Goal: Task Accomplishment & Management: Manage account settings

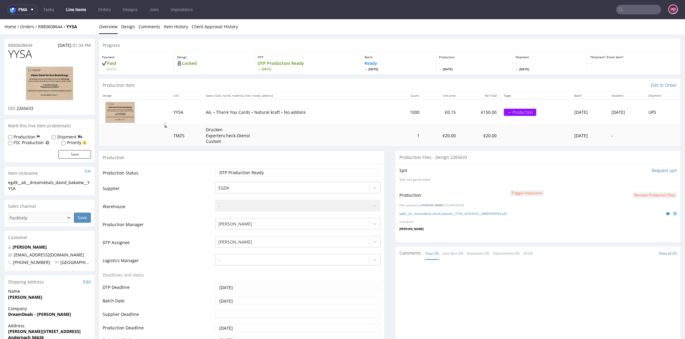
click at [74, 11] on link "Line Items" at bounding box center [75, 10] width 27 height 10
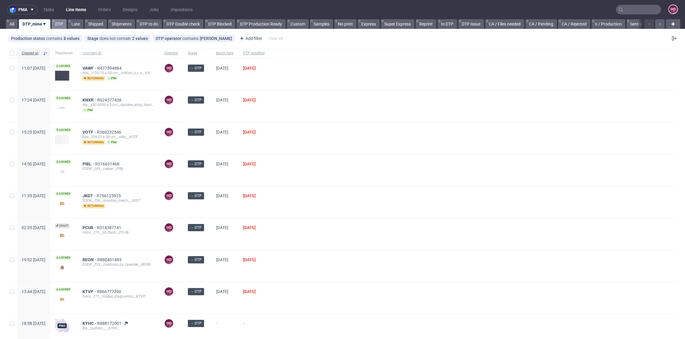
click at [58, 28] on link "DTP" at bounding box center [59, 24] width 15 height 10
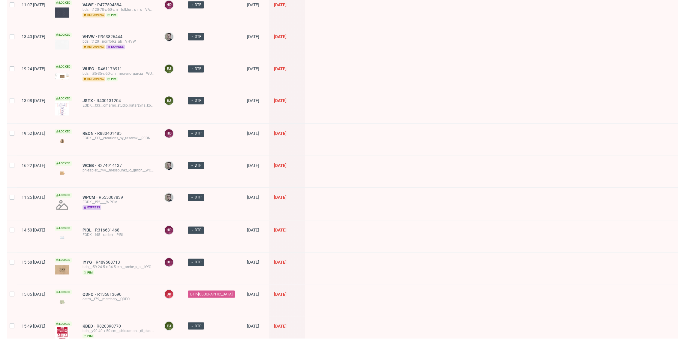
scroll to position [774, 0]
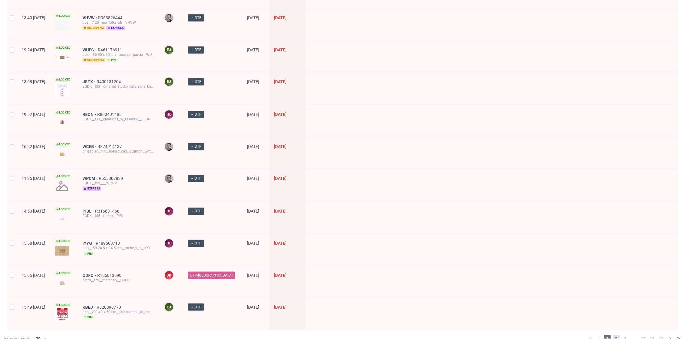
click at [613, 335] on span "2" at bounding box center [616, 338] width 7 height 7
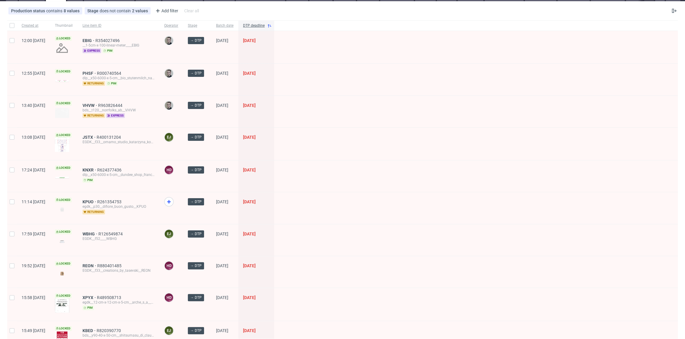
scroll to position [28, 0]
click at [97, 199] on span "KPUO" at bounding box center [90, 201] width 15 height 5
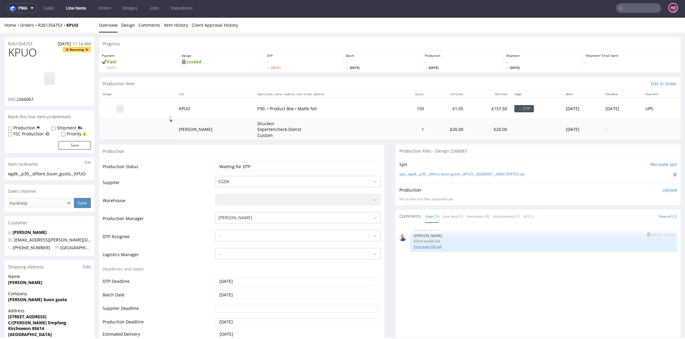
click at [424, 247] on link "Print-ready PDF.pdf" at bounding box center [544, 246] width 260 height 5
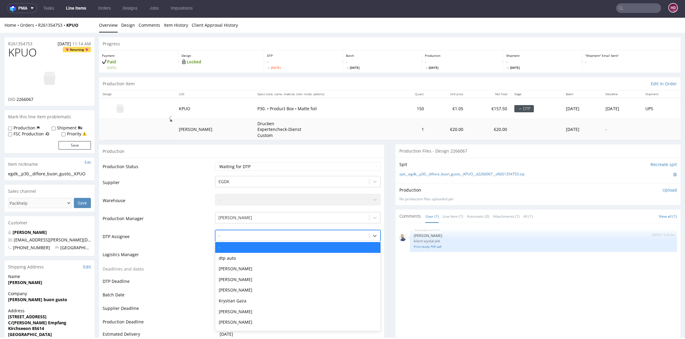
click at [269, 238] on div at bounding box center [291, 235] width 147 height 7
click at [263, 270] on div "[PERSON_NAME]" at bounding box center [297, 268] width 165 height 11
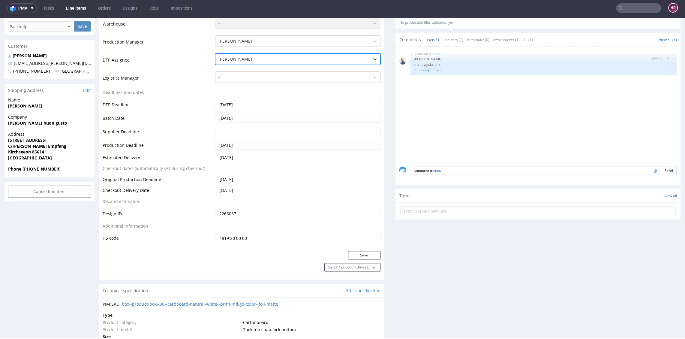
scroll to position [184, 0]
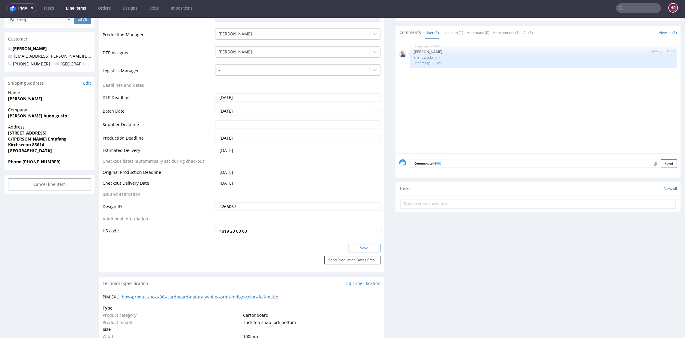
click at [356, 249] on button "Save" at bounding box center [364, 248] width 32 height 8
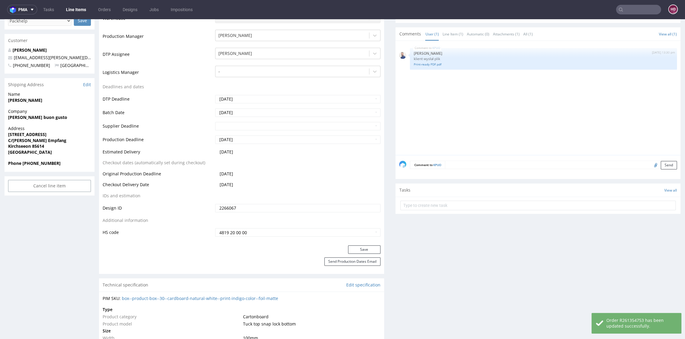
click at [76, 9] on link "Line Items" at bounding box center [75, 10] width 27 height 10
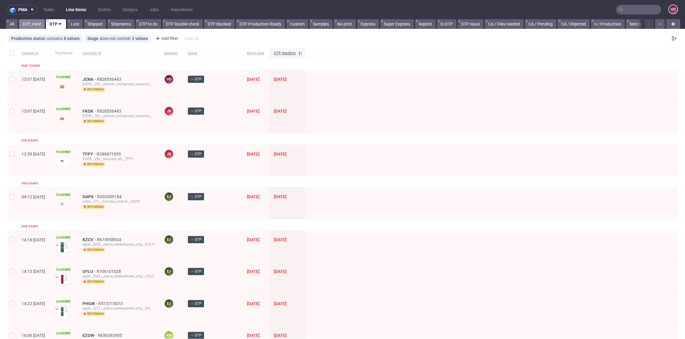
click at [32, 24] on link "DTP_mine" at bounding box center [32, 24] width 26 height 10
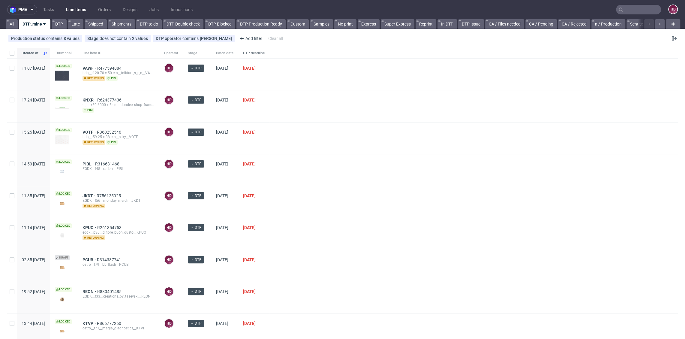
click at [265, 53] on span "DTP deadline" at bounding box center [254, 53] width 22 height 5
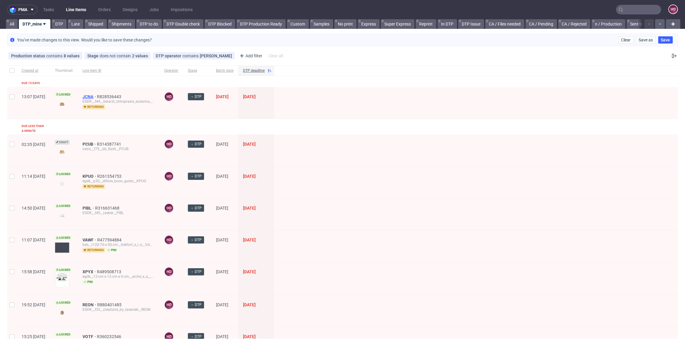
click at [97, 95] on span "JCNA" at bounding box center [90, 96] width 14 height 5
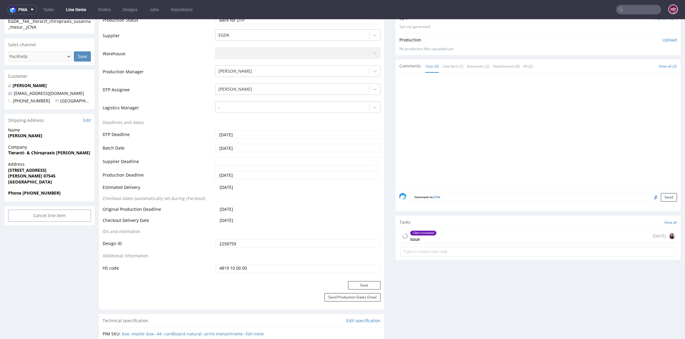
scroll to position [189, 0]
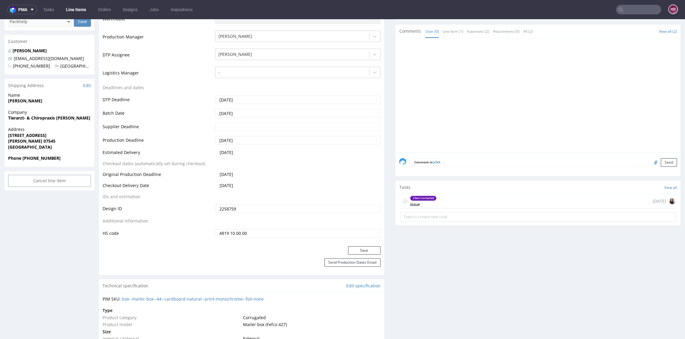
click at [468, 196] on div "Client contacted issue 12 days ago" at bounding box center [537, 201] width 275 height 14
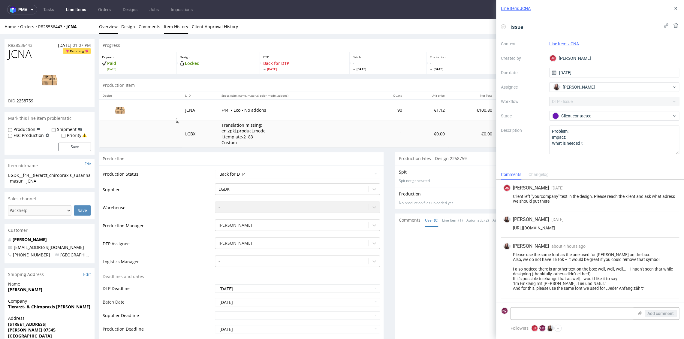
click at [166, 27] on link "Item History" at bounding box center [176, 26] width 24 height 15
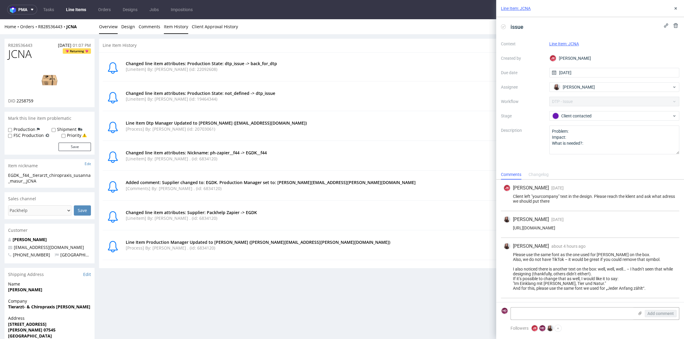
click at [105, 27] on link "Overview" at bounding box center [108, 26] width 19 height 15
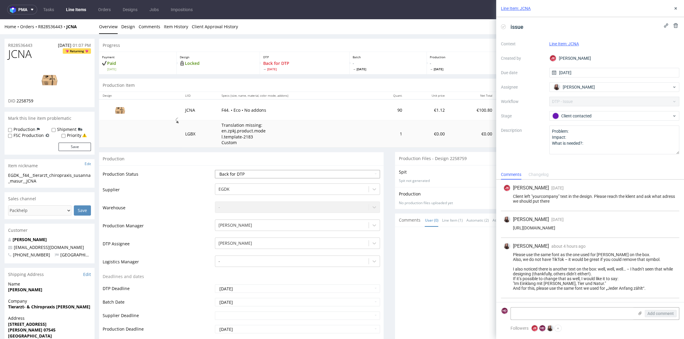
click at [239, 172] on select "Waiting for Artwork Waiting for Diecut Waiting for Mockup Waiting for DTP Waiti…" at bounding box center [297, 174] width 165 height 8
select select "dtp_in_process"
click at [215, 170] on select "Waiting for Artwork Waiting for Diecut Waiting for Mockup Waiting for DTP Waiti…" at bounding box center [297, 174] width 165 height 8
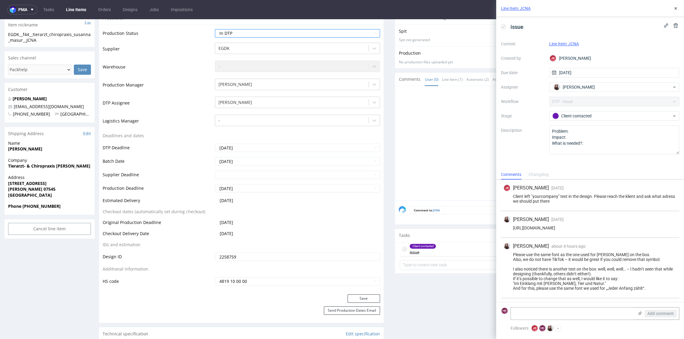
scroll to position [152, 0]
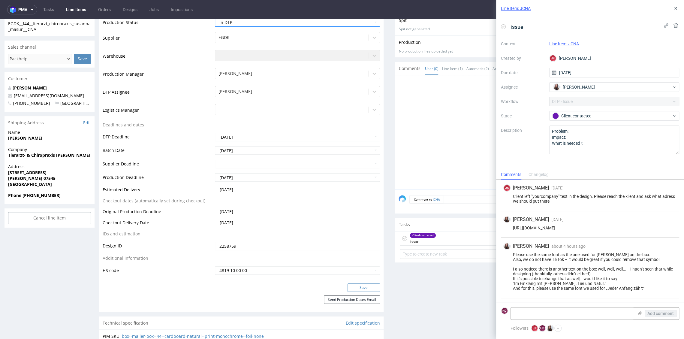
click at [358, 287] on button "Save" at bounding box center [363, 287] width 32 height 8
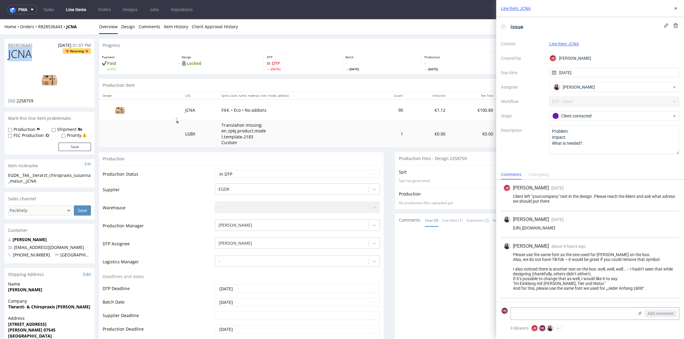
drag, startPoint x: 38, startPoint y: 54, endPoint x: 12, endPoint y: 74, distance: 32.8
drag, startPoint x: 37, startPoint y: 100, endPoint x: 17, endPoint y: 99, distance: 20.4
click at [17, 99] on div "DID 2258759" at bounding box center [49, 101] width 83 height 6
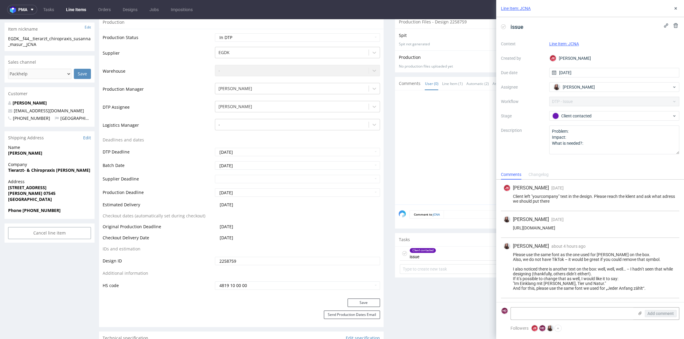
scroll to position [106, 0]
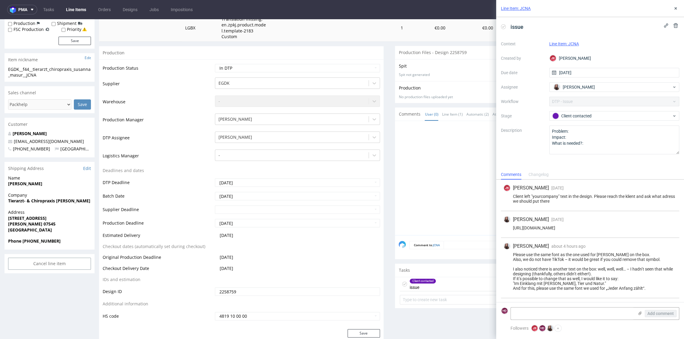
click at [48, 75] on div "EGDK__f44__tierarzt_chiropraxis_susanna_masur__JCNA" at bounding box center [49, 72] width 83 height 12
drag, startPoint x: 48, startPoint y: 75, endPoint x: -5, endPoint y: 65, distance: 54.1
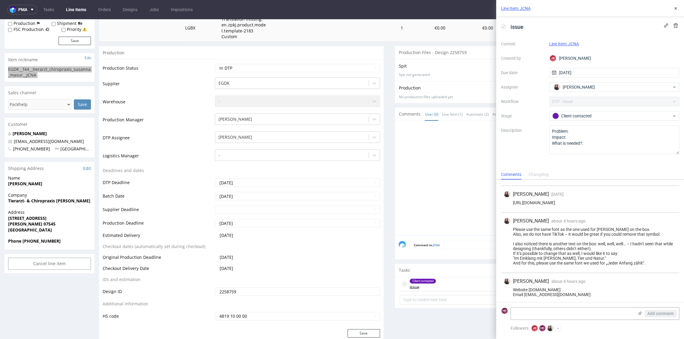
scroll to position [31, 0]
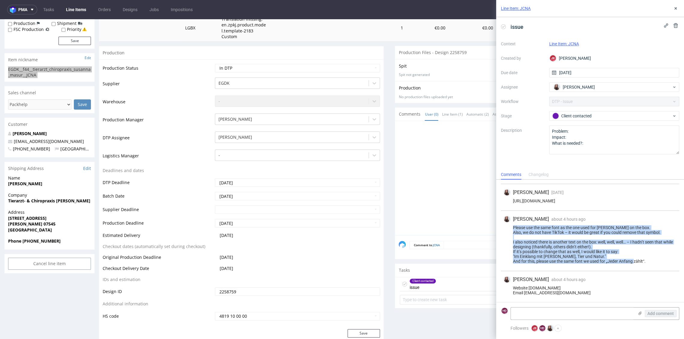
drag, startPoint x: 514, startPoint y: 222, endPoint x: 653, endPoint y: 263, distance: 145.2
click at [653, 263] on div "Sandra Beśka about 4 hours ago 30th Sep 2025, 08:43 Please use the same font as…" at bounding box center [590, 241] width 178 height 60
copy div "Please use the same font as the one used for Susanna Masur on the box. Also, we…"
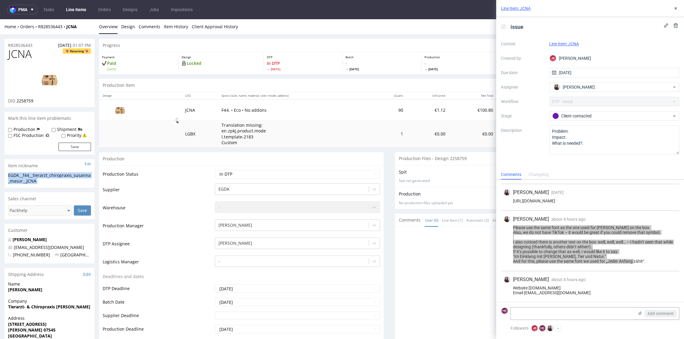
click at [43, 82] on img at bounding box center [50, 79] width 48 height 27
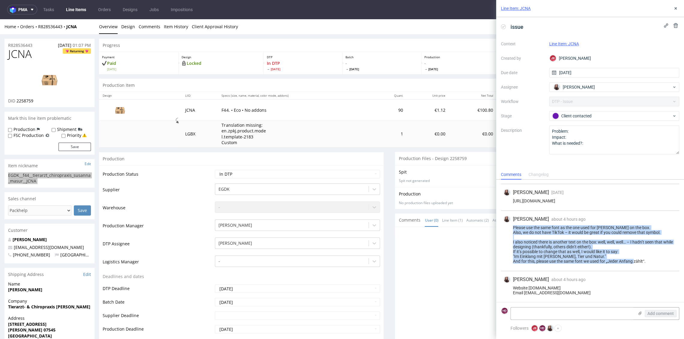
click at [570, 288] on div "Website www.menschtiernatur-masur.de Email praxis@menschtiernatur-masur.de" at bounding box center [589, 290] width 173 height 10
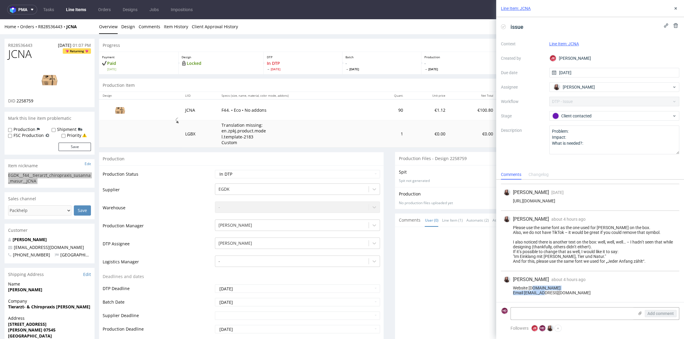
drag, startPoint x: 529, startPoint y: 286, endPoint x: 599, endPoint y: 289, distance: 70.0
click at [599, 289] on div "Website www.menschtiernatur-masur.de Email praxis@menschtiernatur-masur.de" at bounding box center [589, 290] width 173 height 10
copy div "www.menschtiernatur-masur.de"
drag, startPoint x: 524, startPoint y: 293, endPoint x: 590, endPoint y: 294, distance: 65.7
click at [590, 294] on div "Website www.menschtiernatur-masur.de Email praxis@menschtiernatur-masur.de" at bounding box center [589, 290] width 173 height 10
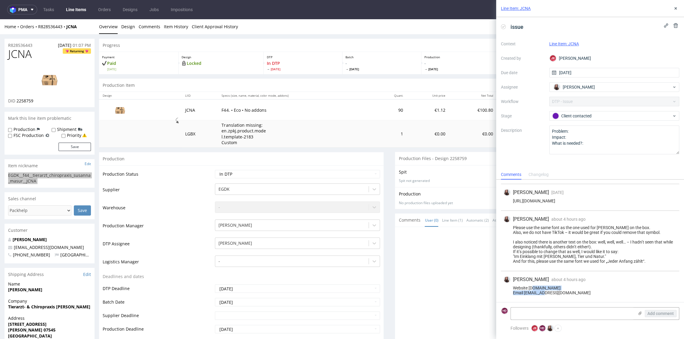
copy div "praxis@menschtiernatur-masur.de"
drag, startPoint x: 39, startPoint y: 53, endPoint x: -5, endPoint y: 55, distance: 44.5
copy span "JCNA"
drag, startPoint x: 44, startPoint y: 182, endPoint x: 4, endPoint y: 173, distance: 40.6
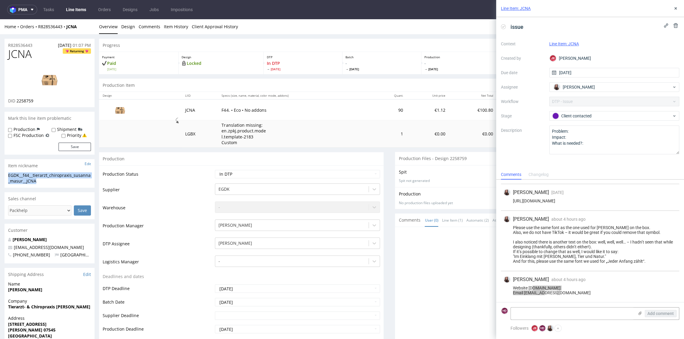
click at [5, 173] on div "EGDK__f44__tierarzt_chiropraxis_susanna_masur__JCNA EGDK__f44 __tierarzt_chirop…" at bounding box center [50, 179] width 90 height 15
copy div "EGDK__f44__tierarzt_chiropraxis_susanna_masur__JCNA"
drag, startPoint x: 36, startPoint y: 47, endPoint x: -2, endPoint y: 39, distance: 38.2
copy p "R828536443"
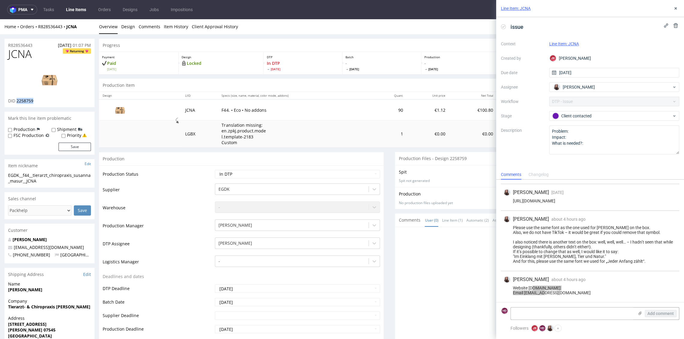
drag, startPoint x: 36, startPoint y: 100, endPoint x: 17, endPoint y: 98, distance: 19.0
click at [17, 98] on div "DID 2258759" at bounding box center [49, 101] width 83 height 6
copy span "2258759"
click at [576, 116] on div "Client contacted" at bounding box center [611, 116] width 119 height 7
click at [576, 117] on div "Client contacted" at bounding box center [611, 116] width 119 height 7
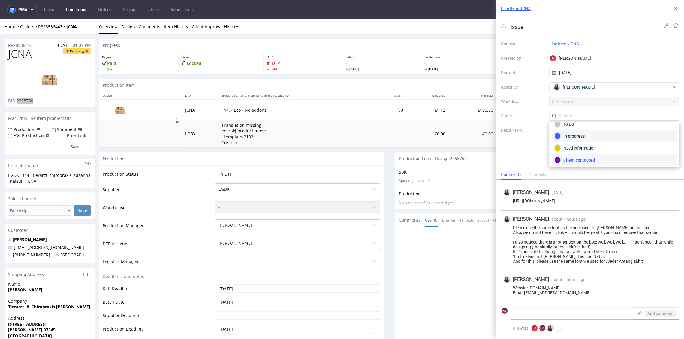
scroll to position [42, 0]
click at [576, 145] on div "Completed" at bounding box center [614, 148] width 120 height 7
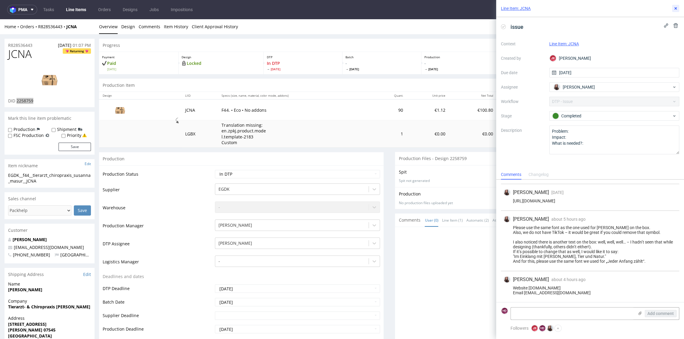
click at [675, 8] on icon at bounding box center [675, 8] width 5 height 5
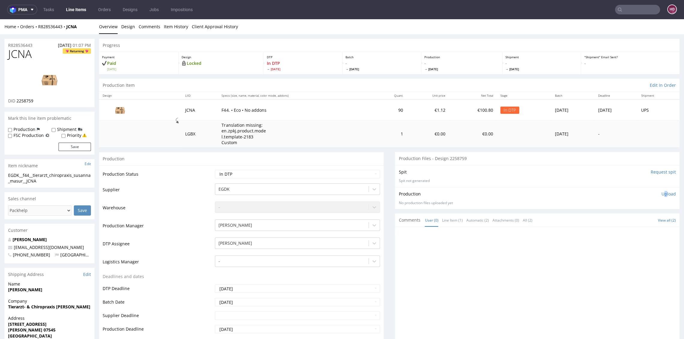
click at [661, 193] on p "Upload" at bounding box center [668, 194] width 14 height 6
click at [624, 223] on div "Add files" at bounding box center [633, 221] width 30 height 9
type input "C:\fakepath\EGDK__f44__tierarzt_chiropraxis_susanna_masur__JCNA__d2258759__oR82…"
click at [648, 231] on button "Upload now" at bounding box center [662, 230] width 28 height 8
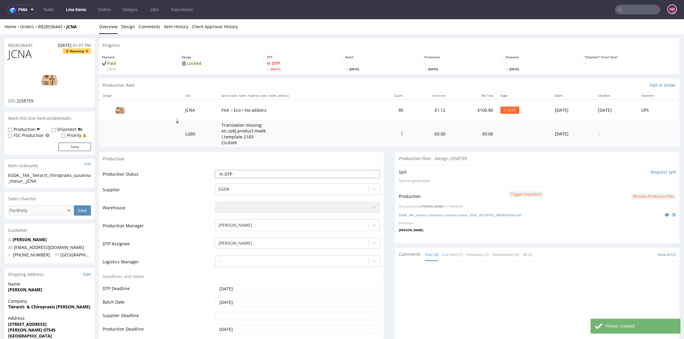
click at [236, 175] on select "Waiting for Artwork Waiting for Diecut Waiting for Mockup Waiting for DTP Waiti…" at bounding box center [297, 174] width 165 height 8
click at [215, 170] on select "Waiting for Artwork Waiting for Diecut Waiting for Mockup Waiting for DTP Waiti…" at bounding box center [297, 174] width 165 height 8
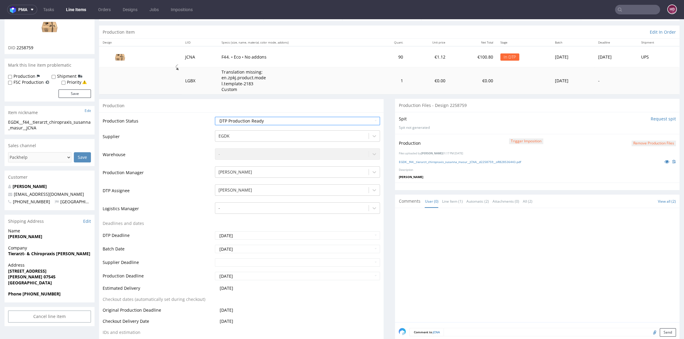
scroll to position [53, 0]
click at [288, 119] on select "Waiting for Artwork Waiting for Diecut Waiting for Mockup Waiting for DTP Waiti…" at bounding box center [297, 121] width 165 height 8
select select "dtp_ca_needed"
click at [215, 117] on select "Waiting for Artwork Waiting for Diecut Waiting for Mockup Waiting for DTP Waiti…" at bounding box center [297, 121] width 165 height 8
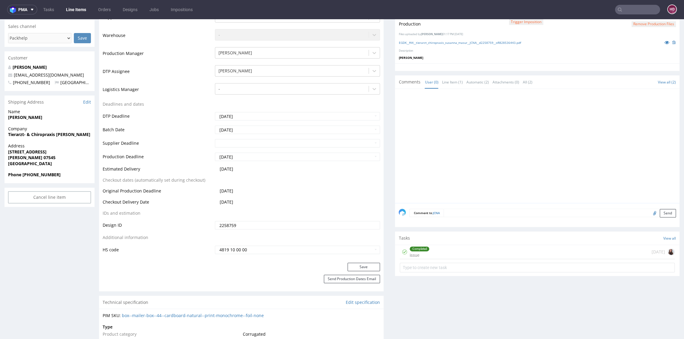
scroll to position [170, 0]
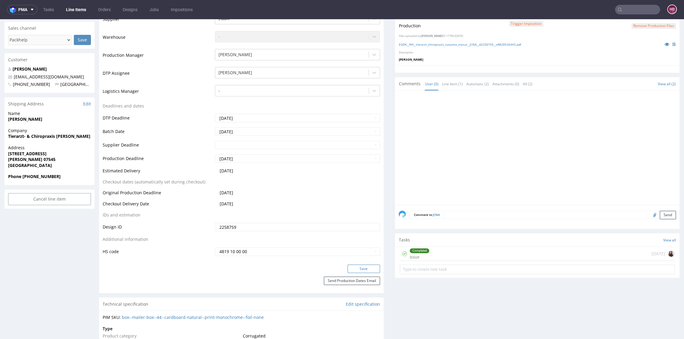
click at [352, 268] on button "Save" at bounding box center [363, 268] width 32 height 8
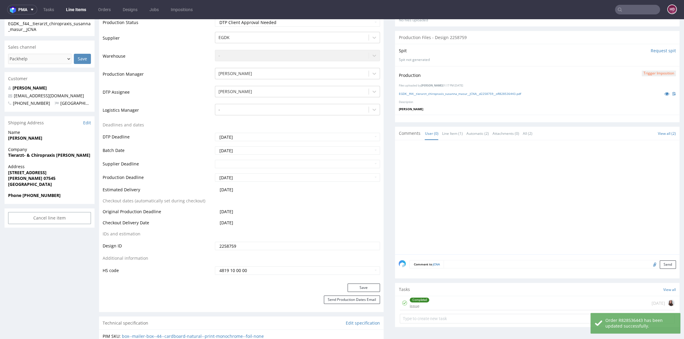
scroll to position [107, 0]
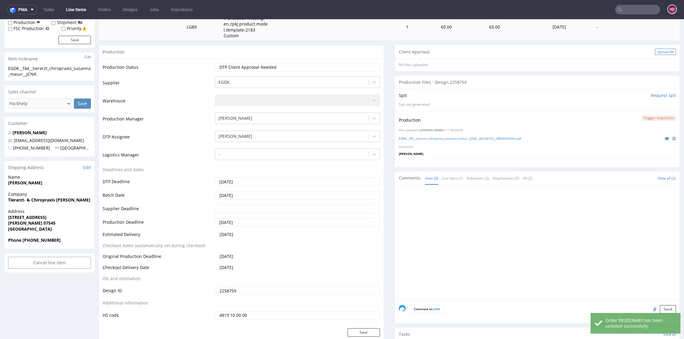
click at [655, 50] on div "Upload file" at bounding box center [665, 52] width 21 height 6
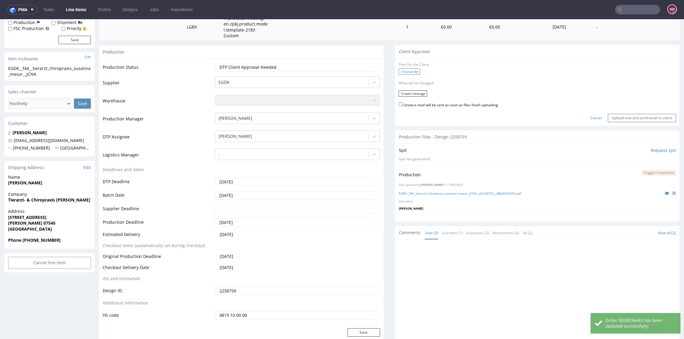
click at [407, 71] on label "Choose file" at bounding box center [408, 71] width 21 height 6
click at [0, 19] on input "Choose file" at bounding box center [0, 19] width 0 height 0
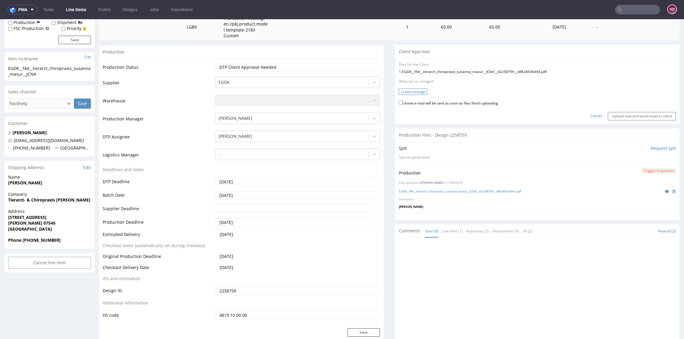
click at [406, 90] on button "Create message" at bounding box center [412, 92] width 29 height 6
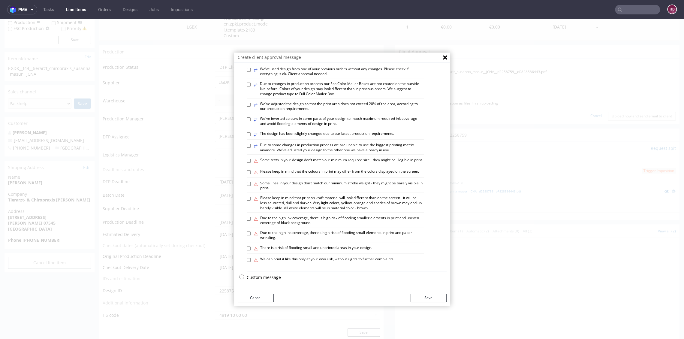
scroll to position [2, 0]
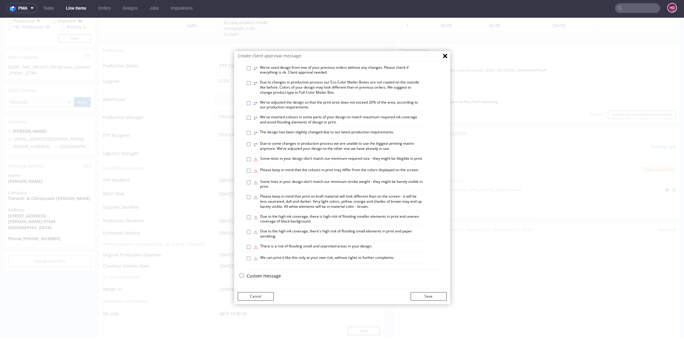
click at [266, 278] on p "Custom message" at bounding box center [347, 276] width 200 height 6
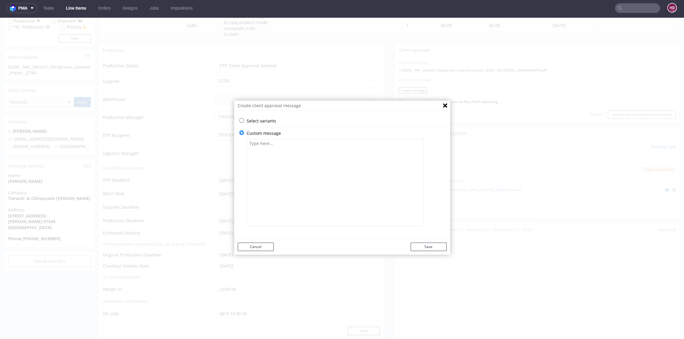
scroll to position [0, 0]
click at [340, 140] on textarea at bounding box center [335, 182] width 177 height 87
paste textarea "We have corrected the production file. Please verify that it matches your expec…"
type textarea "We have corrected the production file. Please verify that it matches your expec…"
click at [431, 245] on button "Save" at bounding box center [429, 246] width 36 height 8
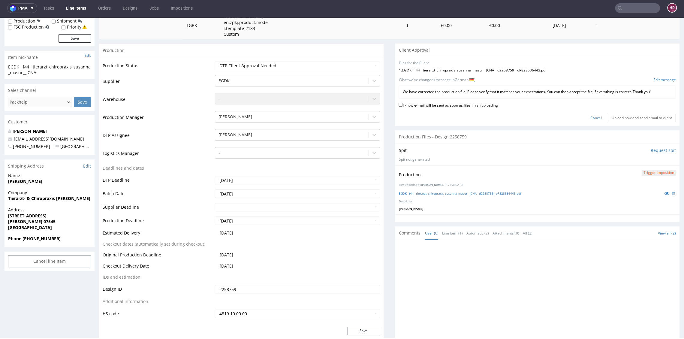
click at [478, 104] on label "I know e-mail will be sent as soon as files finish uploading" at bounding box center [447, 104] width 99 height 7
click at [399, 103] on label "I know e-mail will be sent as soon as files finish uploading" at bounding box center [447, 104] width 99 height 7
click at [399, 103] on input "I know e-mail will be sent as soon as files finish uploading" at bounding box center [400, 105] width 4 height 4
checkbox input "true"
click at [608, 117] on input "Upload now and send email to client" at bounding box center [642, 118] width 68 height 8
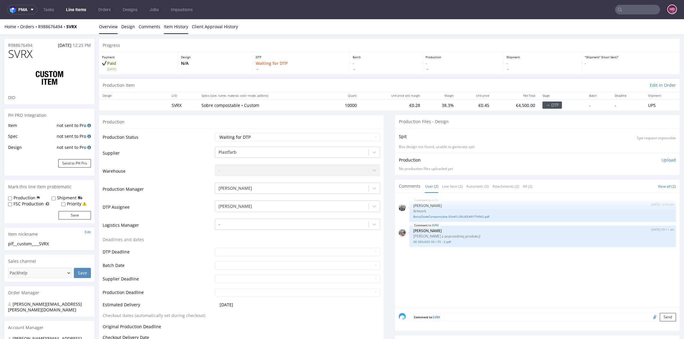
click at [174, 26] on link "Item History" at bounding box center [176, 26] width 24 height 15
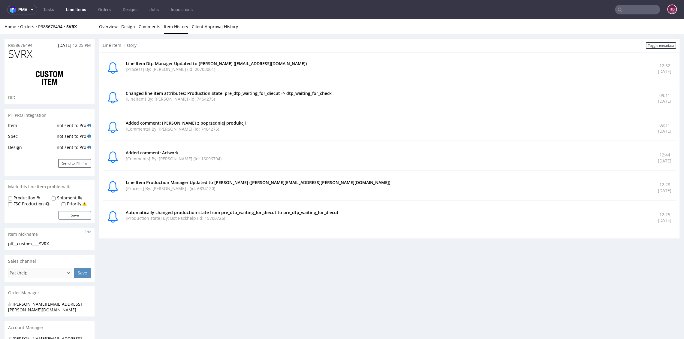
click at [77, 9] on link "Line Items" at bounding box center [75, 10] width 27 height 10
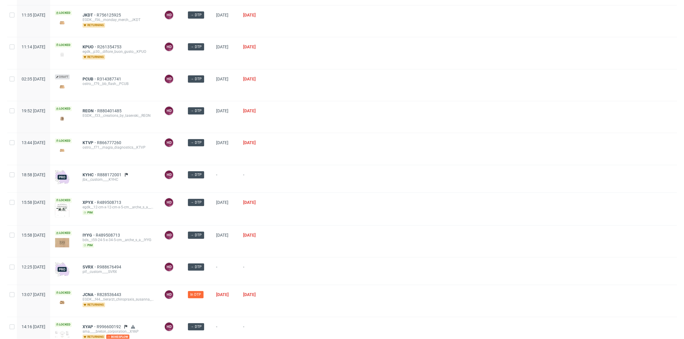
scroll to position [207, 0]
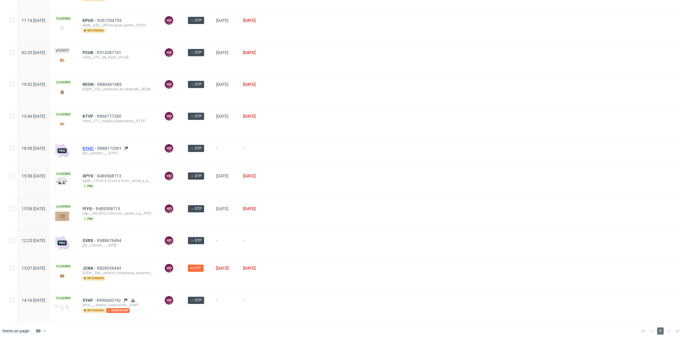
click at [97, 146] on span "KYHC" at bounding box center [90, 148] width 15 height 5
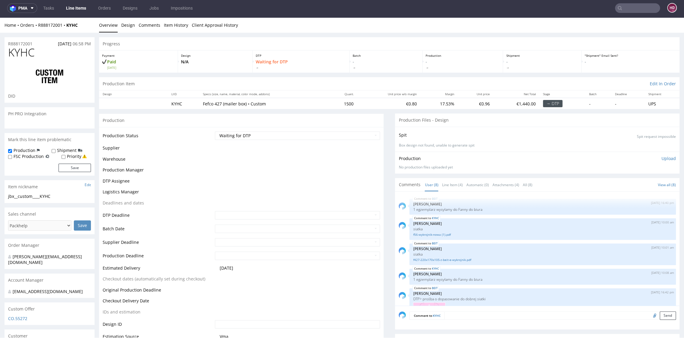
scroll to position [132, 0]
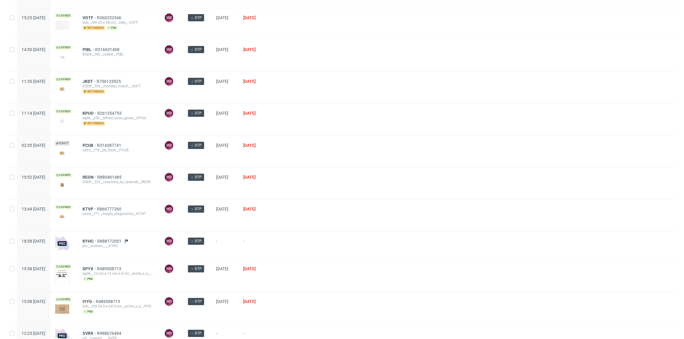
scroll to position [143, 0]
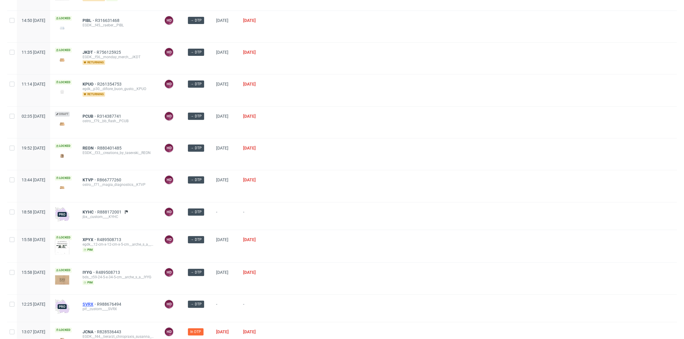
click at [97, 302] on span "SVRX" at bounding box center [90, 304] width 14 height 5
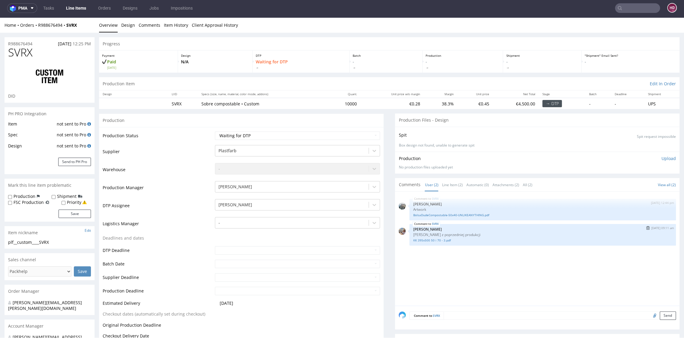
click at [417, 242] on div "SVRX 23rd Sep 25 | 09:11 am Michał Palasek Siatka vendora z poprzedniej produkc…" at bounding box center [542, 235] width 266 height 22
click at [424, 240] on link "KK 395x500 50 i 70 - 3.pdf" at bounding box center [542, 240] width 259 height 5
click at [461, 215] on link "BolsaDudeCompostable-50x40-UNLIKEANYTHING.pdf" at bounding box center [542, 215] width 259 height 5
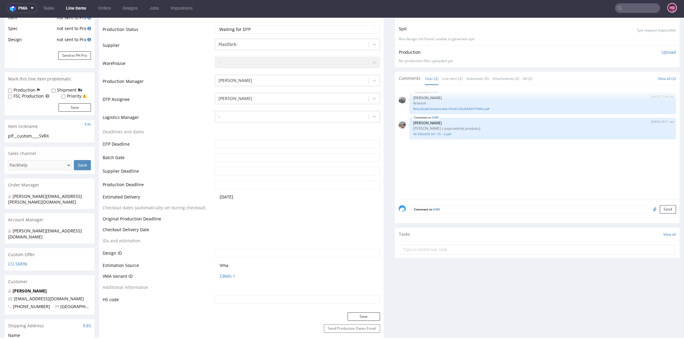
scroll to position [143, 0]
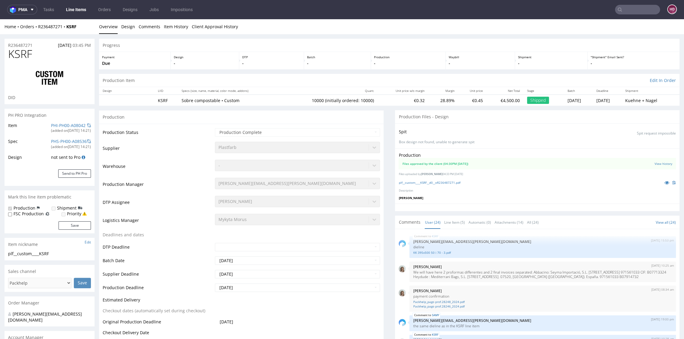
scroll to position [560, 0]
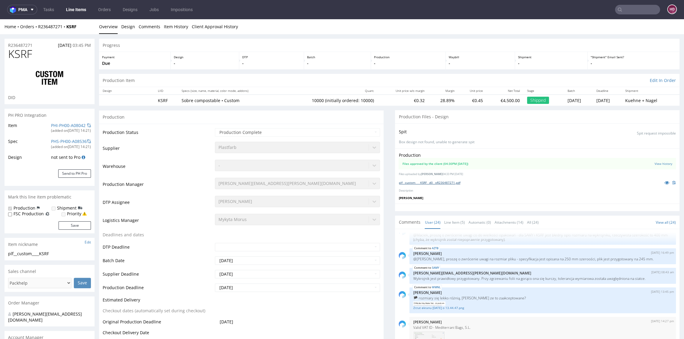
select select "in_progress"
click at [417, 180] on link "plf__custom____KSRF__d0__oR236487271.pdf" at bounding box center [429, 182] width 62 height 4
drag, startPoint x: 60, startPoint y: 253, endPoint x: -15, endPoint y: 252, distance: 74.7
copy div "plf__custom____KSRF"
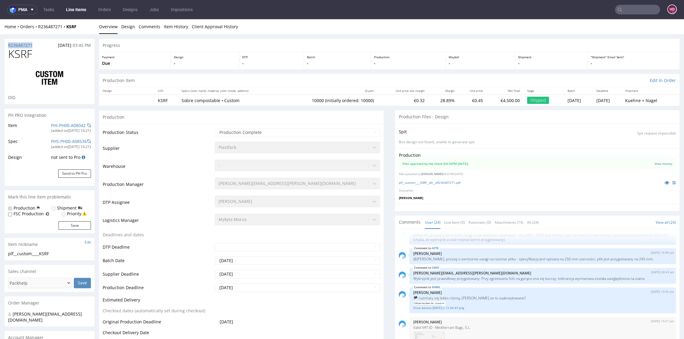
drag, startPoint x: 36, startPoint y: 43, endPoint x: 5, endPoint y: 43, distance: 30.9
click at [5, 43] on div "R236487271 31.10.2024 03:45 PM" at bounding box center [50, 44] width 90 height 10
copy p "R236487271"
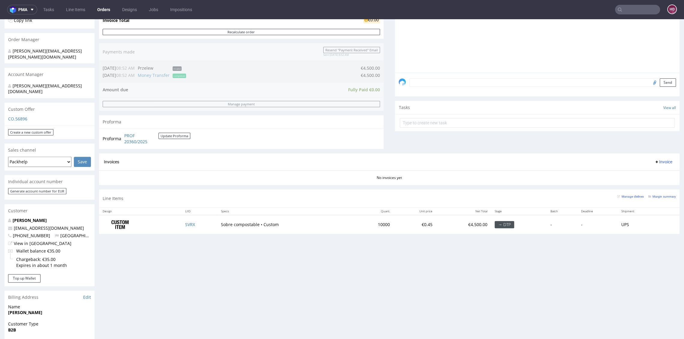
scroll to position [215, 0]
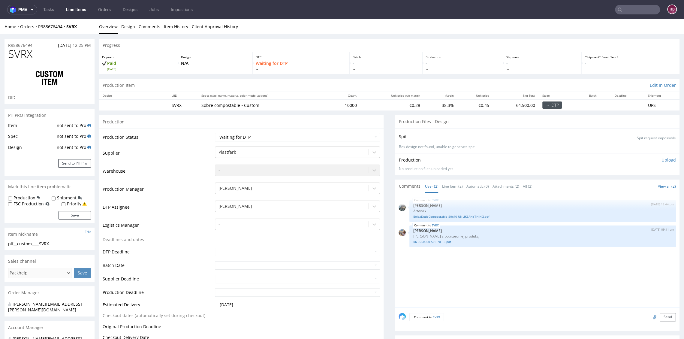
click at [61, 241] on div "plf__custom____SVRX" at bounding box center [49, 244] width 83 height 6
drag, startPoint x: 40, startPoint y: 245, endPoint x: -17, endPoint y: 241, distance: 57.1
copy div "plf__custom____SVRX"
click at [417, 218] on div "SVRX 22nd Sep 25 | 12:44 pm Zeniuk Magdalena Artwork BolsaDudeCompostable-50x40…" at bounding box center [542, 211] width 266 height 22
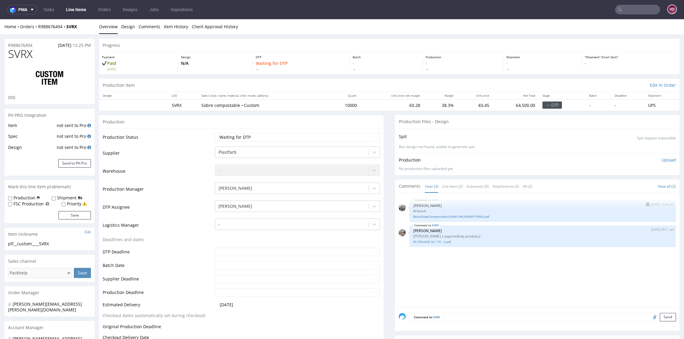
click at [417, 220] on div "SVRX 22nd Sep 25 | 12:44 pm Zeniuk Magdalena Artwork BolsaDudeCompostable-50x40…" at bounding box center [542, 211] width 266 height 22
click at [417, 217] on link "BolsaDudeCompostable-50x40-UNLIKEANYTHING.pdf" at bounding box center [542, 216] width 259 height 5
click at [36, 45] on div "R988676494 22.09.2025 12:25 PM" at bounding box center [50, 44] width 90 height 10
drag, startPoint x: 36, startPoint y: 45, endPoint x: -6, endPoint y: 39, distance: 42.2
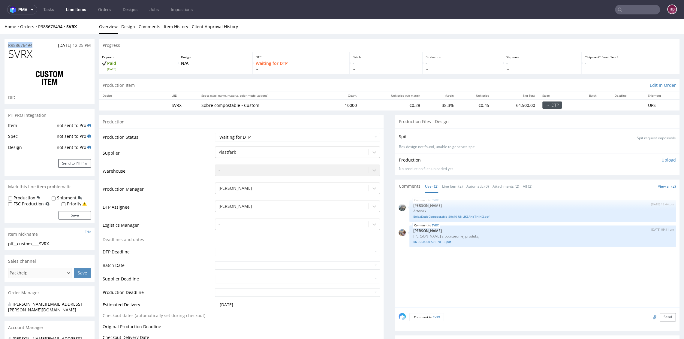
copy p "R988676494"
click at [661, 160] on p "Upload" at bounding box center [668, 160] width 14 height 6
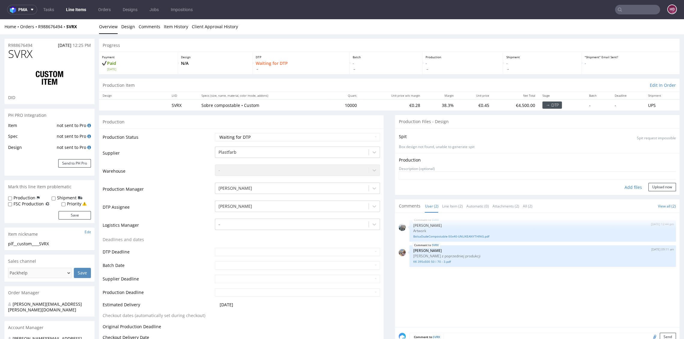
click at [624, 187] on div "Add files" at bounding box center [633, 187] width 30 height 9
type input "C:\fakepath\plf__custom____SVRX__d0__oR988676494.pdf"
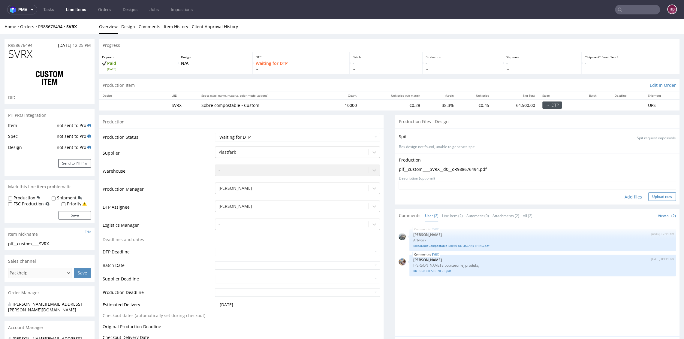
drag, startPoint x: 647, startPoint y: 194, endPoint x: 645, endPoint y: 192, distance: 3.4
click at [648, 193] on button "Upload now" at bounding box center [662, 196] width 28 height 8
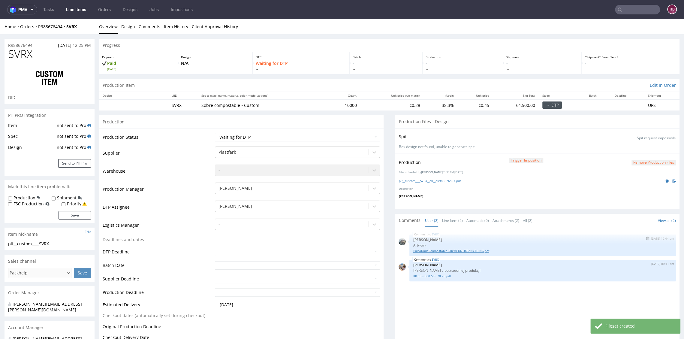
click at [456, 251] on link "BolsaDudeCompostable-50x40-UNLIKEANYTHING.pdf" at bounding box center [542, 250] width 259 height 5
click at [631, 164] on button "Remove production files" at bounding box center [653, 163] width 44 height 6
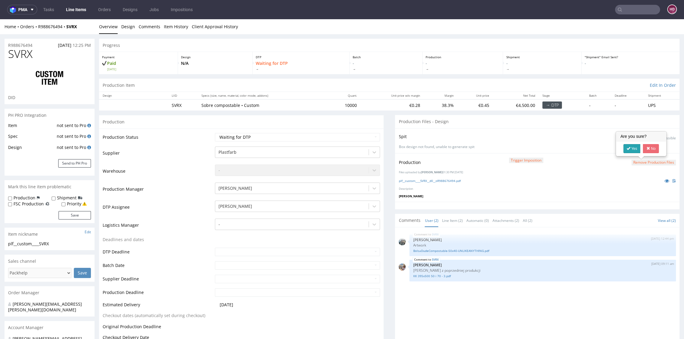
click at [635, 149] on link "Yes" at bounding box center [631, 148] width 17 height 9
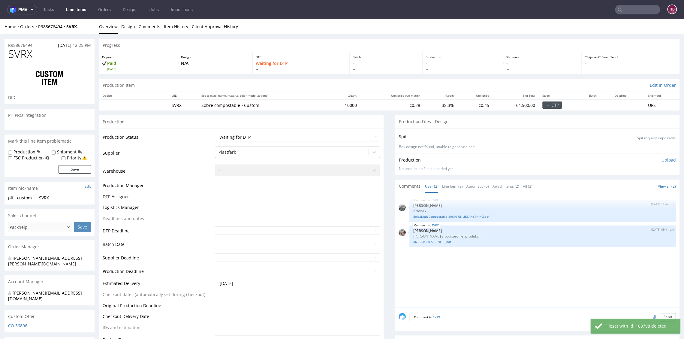
click at [661, 160] on p "Upload" at bounding box center [668, 160] width 14 height 6
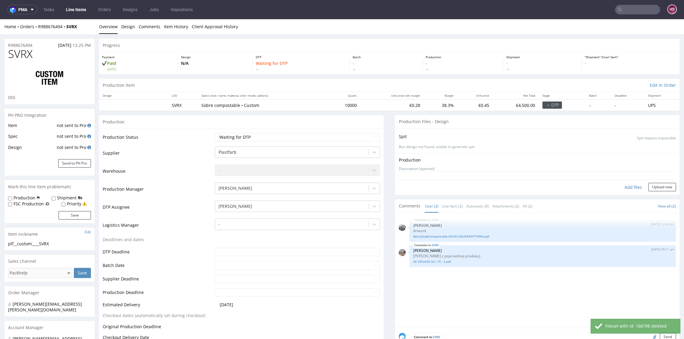
click at [628, 186] on div "Add files" at bounding box center [633, 187] width 30 height 9
type input "C:\fakepath\plf__custom____SVRX__d0__oR988676494.pdf"
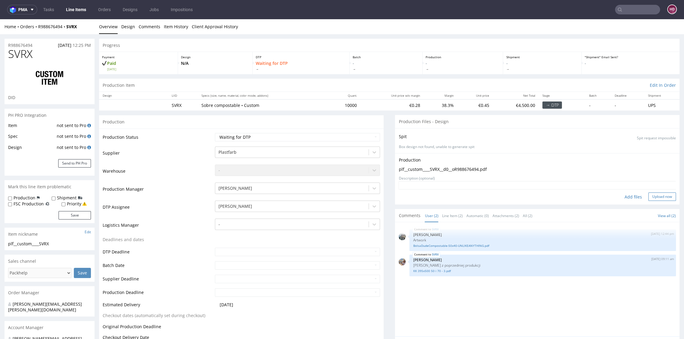
click at [648, 198] on button "Upload now" at bounding box center [662, 196] width 28 height 8
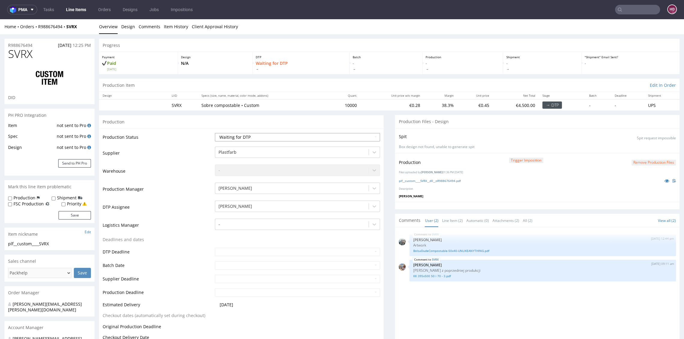
click at [346, 137] on select "Waiting for Artwork Waiting for Diecut Waiting for Mockup Waiting for DTP Waiti…" at bounding box center [297, 137] width 165 height 8
click at [215, 133] on select "Waiting for Artwork Waiting for Diecut Waiting for Mockup Waiting for DTP Waiti…" at bounding box center [297, 137] width 165 height 8
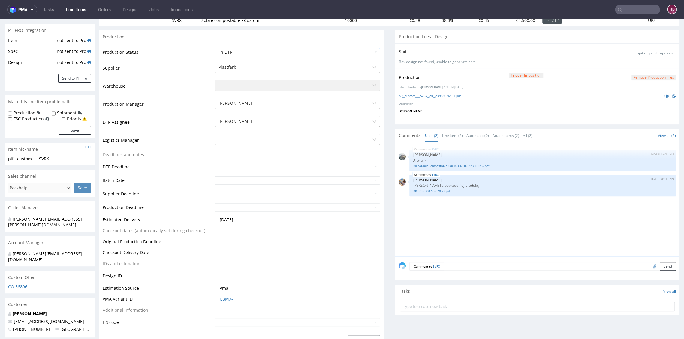
scroll to position [122, 0]
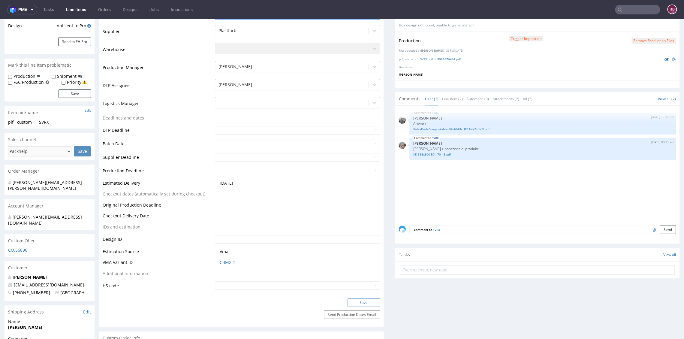
click at [363, 305] on button "Save" at bounding box center [363, 302] width 32 height 8
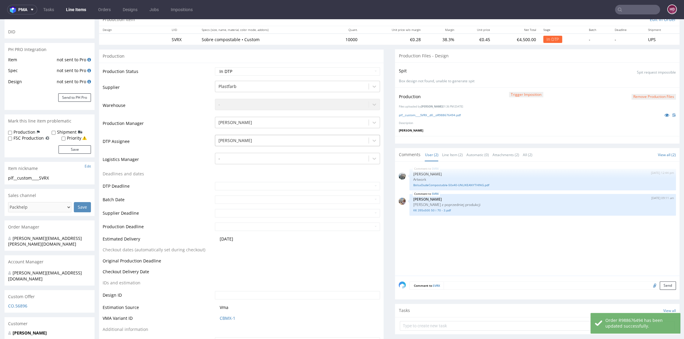
scroll to position [20, 0]
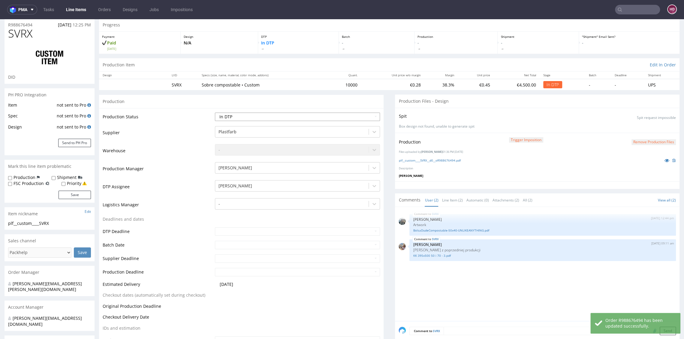
click at [273, 113] on select "Waiting for Artwork Waiting for Diecut Waiting for Mockup Waiting for DTP Waiti…" at bounding box center [297, 117] width 165 height 8
select select "dtp_ca_needed"
click at [215, 113] on select "Waiting for Artwork Waiting for Diecut Waiting for Mockup Waiting for DTP Waiti…" at bounding box center [297, 117] width 165 height 8
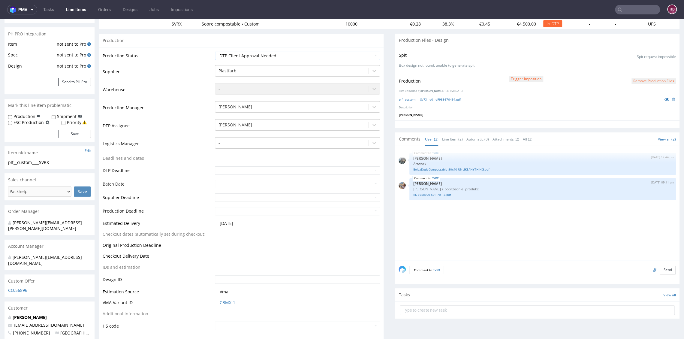
scroll to position [164, 0]
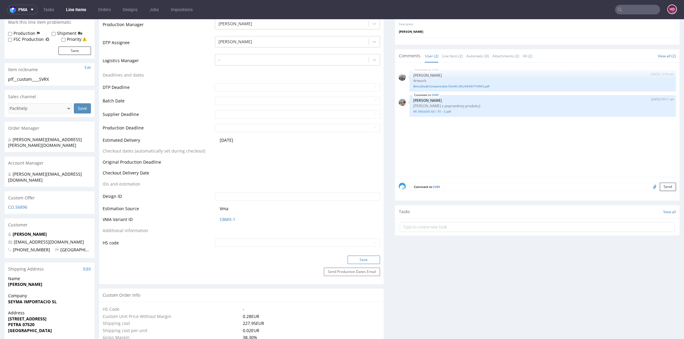
click at [367, 258] on button "Save" at bounding box center [363, 259] width 32 height 8
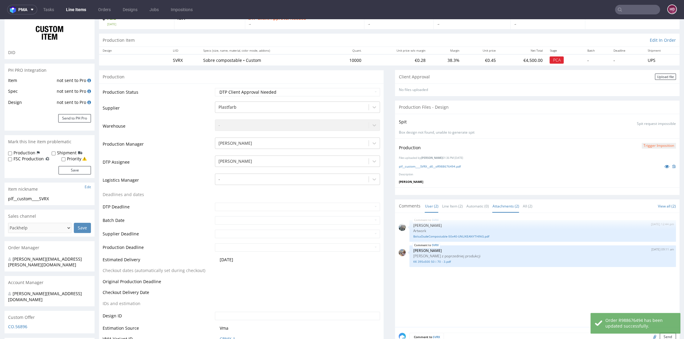
scroll to position [53, 0]
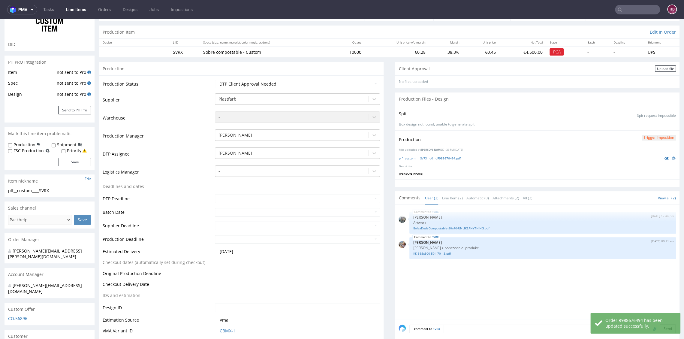
click at [659, 64] on div "Client Approval Upload file" at bounding box center [537, 69] width 284 height 14
click at [658, 66] on div "Upload file" at bounding box center [665, 68] width 21 height 6
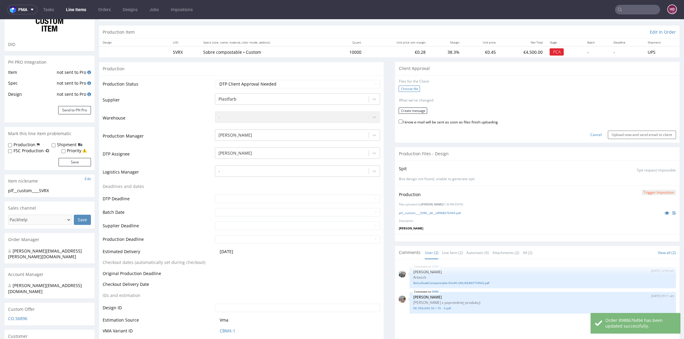
click at [410, 87] on label "Choose file" at bounding box center [408, 89] width 21 height 6
click at [0, 19] on input "Choose file" at bounding box center [0, 19] width 0 height 0
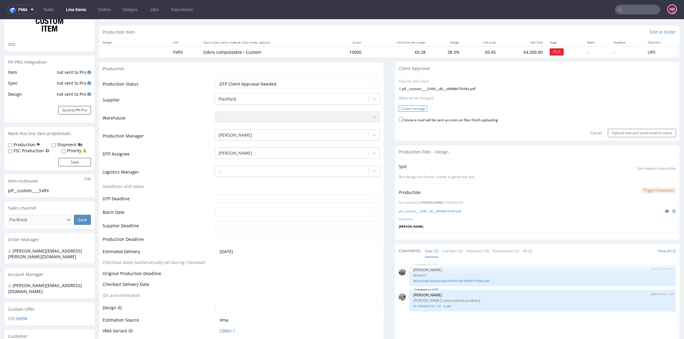
click at [405, 109] on button "Create message" at bounding box center [412, 108] width 29 height 6
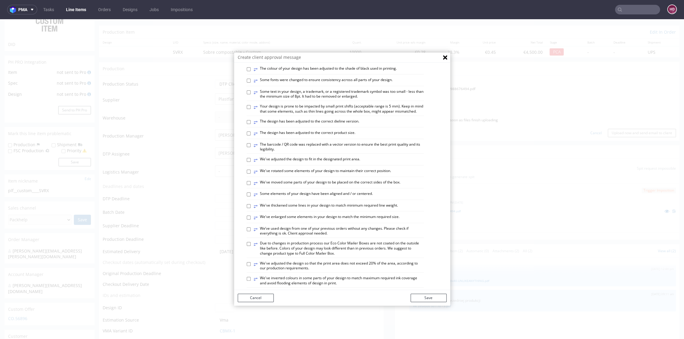
scroll to position [48, 0]
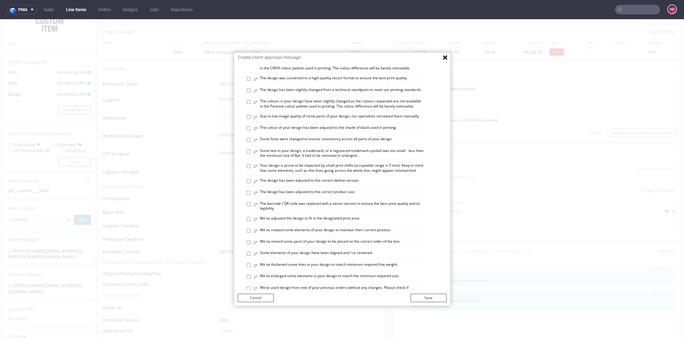
click at [243, 100] on div "Select variants ⥂ Some graphic elements had to be moved away from the edges to …" at bounding box center [342, 262] width 216 height 480
click at [247, 92] on input "⥂ The design has been slightly changed from a technical standpoint to meet our …" at bounding box center [249, 91] width 4 height 4
checkbox input "true"
click at [415, 295] on button "Save" at bounding box center [429, 297] width 36 height 8
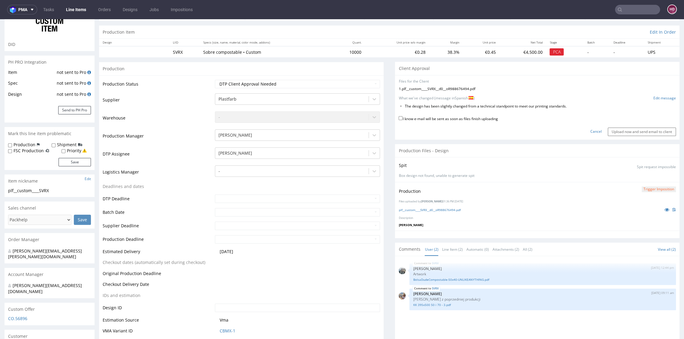
click at [411, 117] on label "I know e-mail will be sent as soon as files finish uploading" at bounding box center [447, 118] width 99 height 7
click at [402, 117] on input "I know e-mail will be sent as soon as files finish uploading" at bounding box center [400, 118] width 4 height 4
checkbox input "true"
click at [639, 131] on input "Upload now and send email to client" at bounding box center [642, 132] width 68 height 8
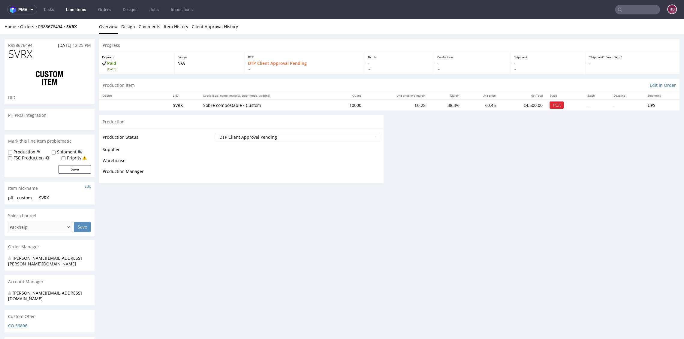
scroll to position [0, 0]
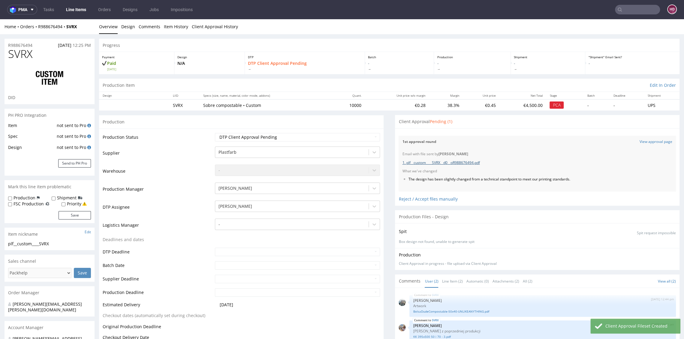
click at [460, 163] on link "1. plf__custom____SVRX__d0__oR988676494.pdf" at bounding box center [440, 162] width 77 height 5
click at [85, 15] on nav "pma Tasks Line Items Orders Designs Jobs Impositions HD" at bounding box center [342, 9] width 684 height 19
click at [78, 11] on link "Line Items" at bounding box center [75, 10] width 27 height 10
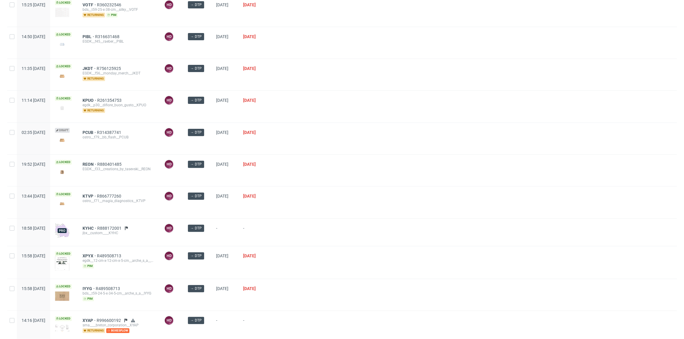
scroll to position [148, 0]
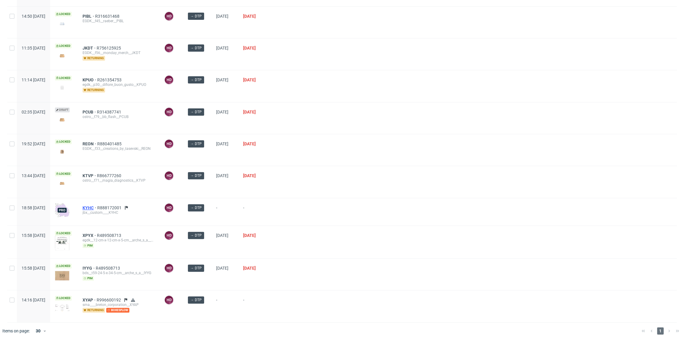
click at [97, 206] on span "KYHC" at bounding box center [90, 207] width 15 height 5
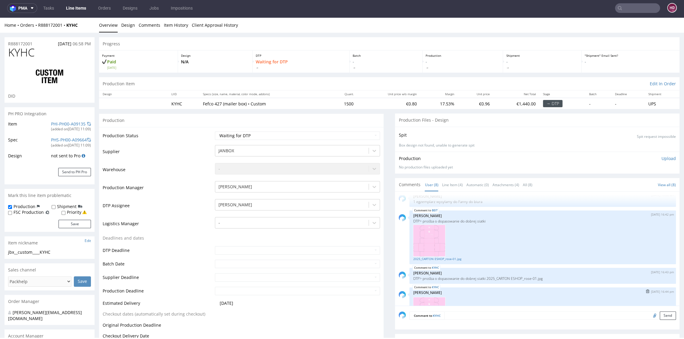
scroll to position [74, 0]
click at [432, 211] on link "BEIT" at bounding box center [435, 213] width 6 height 5
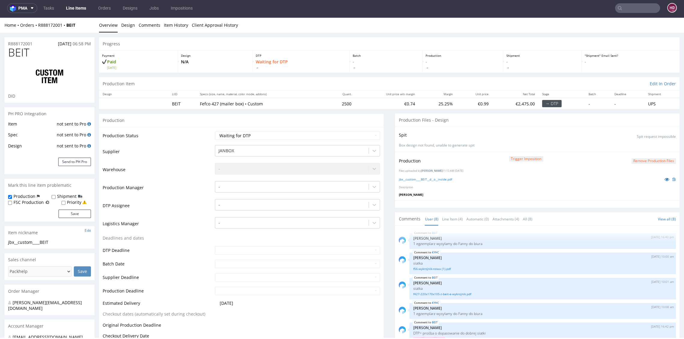
scroll to position [132, 0]
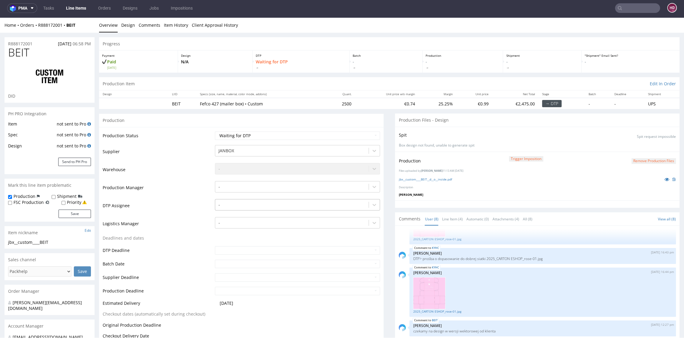
click at [233, 205] on div at bounding box center [291, 204] width 147 height 7
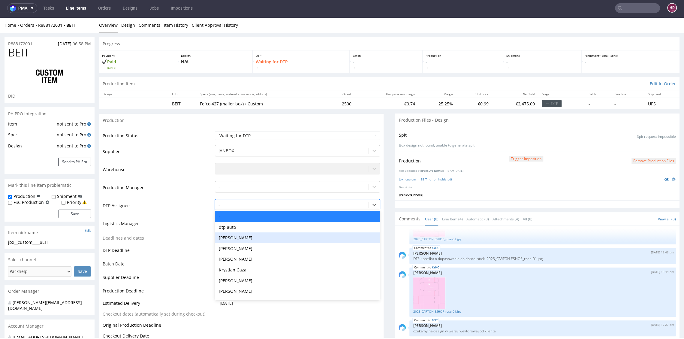
click at [240, 235] on div "[PERSON_NAME]" at bounding box center [297, 237] width 165 height 11
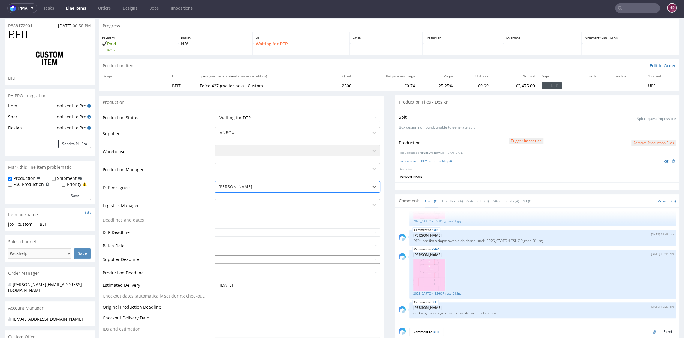
scroll to position [128, 0]
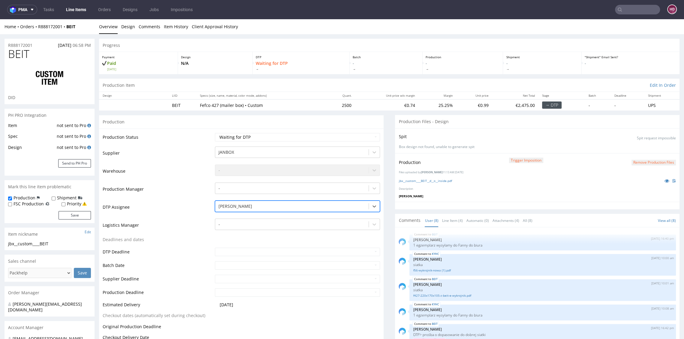
scroll to position [128, 0]
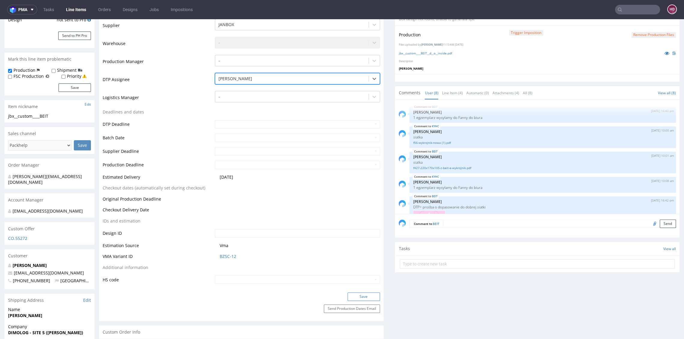
drag, startPoint x: 0, startPoint y: 19, endPoint x: 368, endPoint y: 295, distance: 459.8
click at [368, 295] on button "Save" at bounding box center [363, 296] width 32 height 8
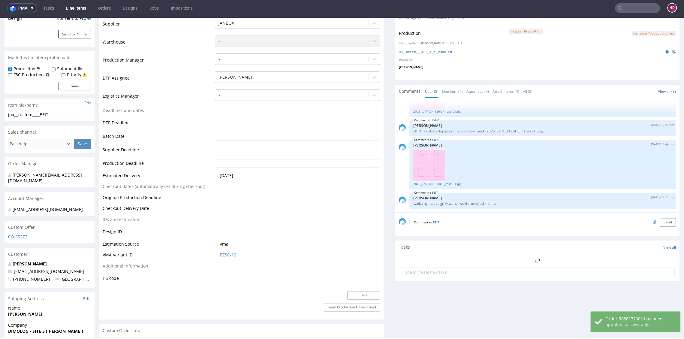
scroll to position [173, 0]
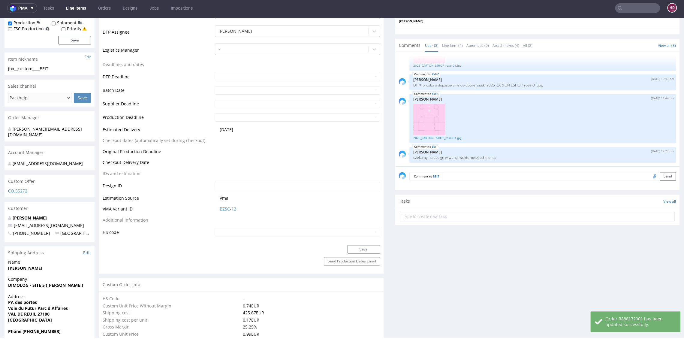
click at [70, 6] on link "Line Items" at bounding box center [75, 8] width 27 height 10
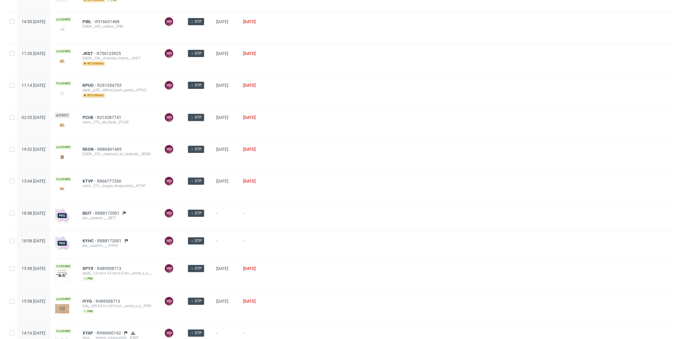
scroll to position [175, 0]
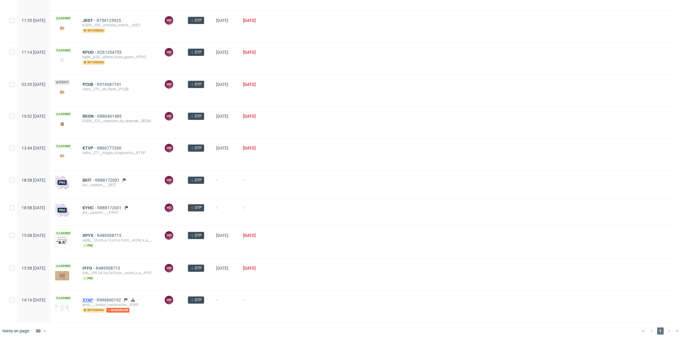
click at [97, 297] on span "XYAP" at bounding box center [90, 299] width 14 height 5
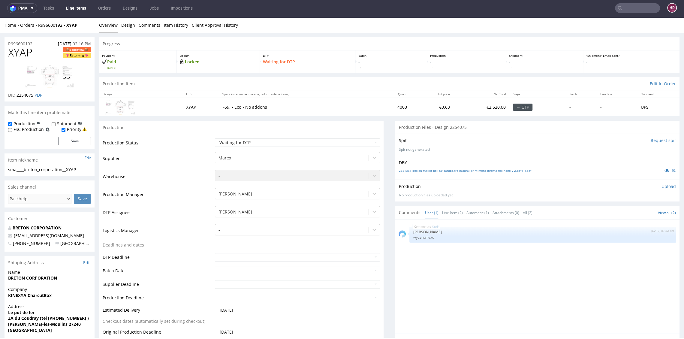
click at [70, 10] on link "Line Items" at bounding box center [75, 8] width 27 height 10
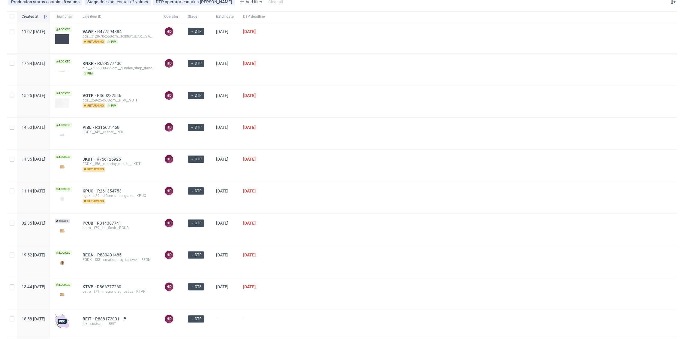
scroll to position [79, 0]
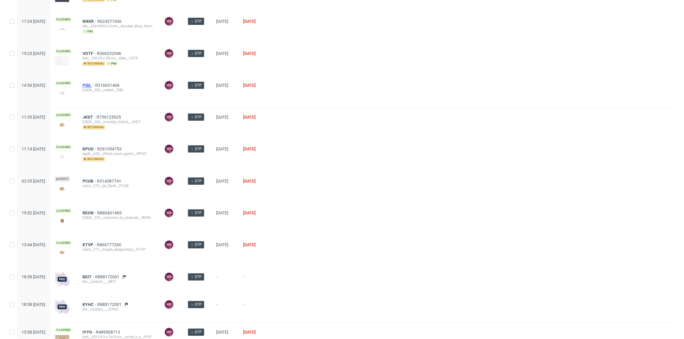
click at [95, 84] on span "PIBL" at bounding box center [89, 85] width 13 height 5
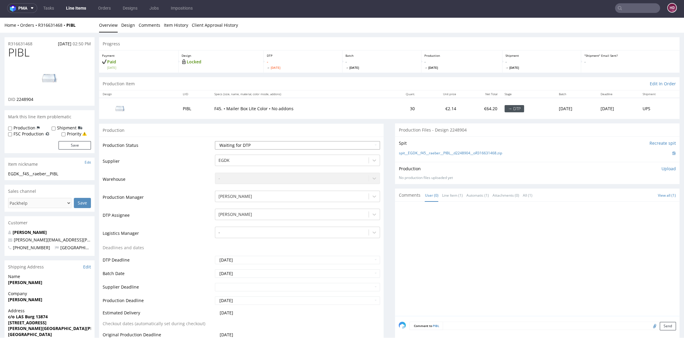
click at [253, 146] on select "Waiting for Artwork Waiting for Diecut Waiting for Mockup Waiting for DTP Waiti…" at bounding box center [297, 145] width 165 height 8
select select "dtp_in_process"
click at [215, 141] on select "Waiting for Artwork Waiting for Diecut Waiting for Mockup Waiting for DTP Waiti…" at bounding box center [297, 145] width 165 height 8
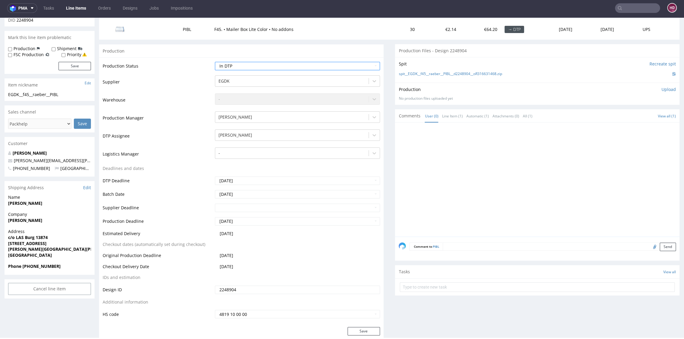
scroll to position [117, 0]
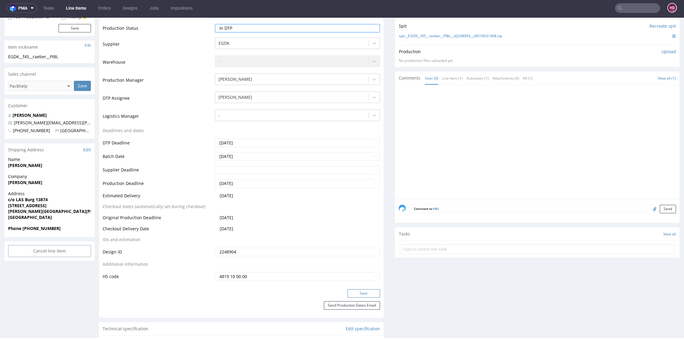
click at [359, 295] on button "Save" at bounding box center [363, 293] width 32 height 8
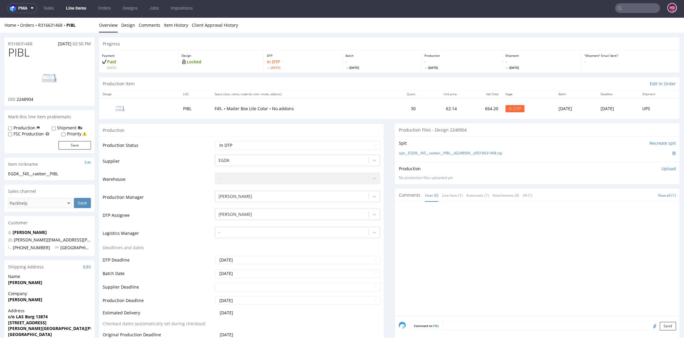
click at [38, 53] on h1 "PIBL" at bounding box center [49, 53] width 83 height 12
drag, startPoint x: 4, startPoint y: 52, endPoint x: -9, endPoint y: 52, distance: 12.9
click at [37, 99] on div "DID 2248904" at bounding box center [49, 99] width 83 height 6
drag, startPoint x: 37, startPoint y: 99, endPoint x: 20, endPoint y: 101, distance: 16.9
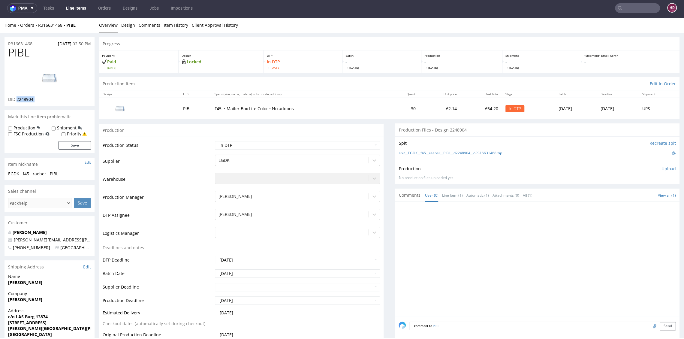
click at [20, 101] on div "DID 2248904" at bounding box center [49, 99] width 83 height 6
click at [56, 82] on img at bounding box center [50, 78] width 48 height 27
click at [49, 82] on img at bounding box center [50, 78] width 48 height 27
click at [42, 50] on h1 "PIBL" at bounding box center [49, 53] width 83 height 12
drag, startPoint x: 24, startPoint y: 56, endPoint x: -12, endPoint y: 53, distance: 36.1
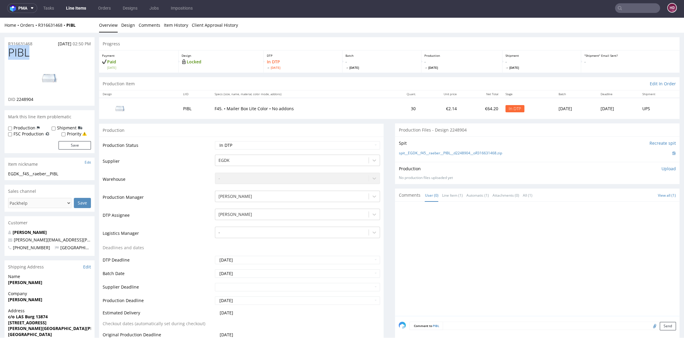
copy span "PIBL"
drag, startPoint x: 39, startPoint y: 173, endPoint x: -17, endPoint y: 174, distance: 56.4
copy div "EGDK__f45__raeber__PIBL"
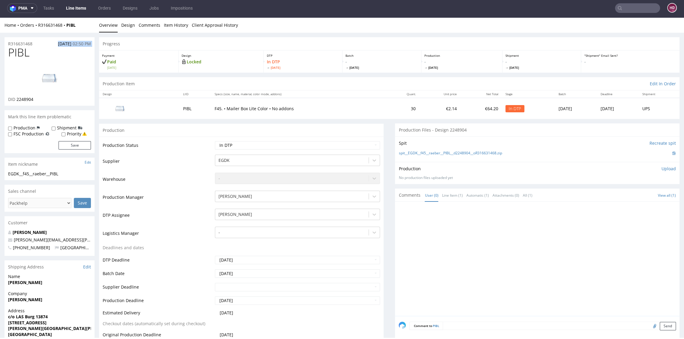
drag, startPoint x: 35, startPoint y: 42, endPoint x: 2, endPoint y: 47, distance: 33.3
click at [39, 44] on div "R316631468 25.09.2025 02:50 PM" at bounding box center [50, 42] width 90 height 10
drag, startPoint x: 38, startPoint y: 44, endPoint x: 6, endPoint y: 43, distance: 32.4
click at [6, 43] on div "R316631468 25.09.2025 02:50 PM" at bounding box center [50, 42] width 90 height 10
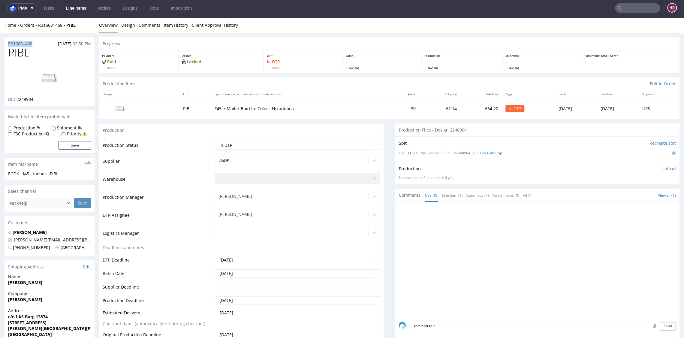
copy p "R316631468"
click at [37, 98] on div "DID 2248904" at bounding box center [49, 99] width 83 height 6
drag, startPoint x: 35, startPoint y: 98, endPoint x: 21, endPoint y: 98, distance: 13.5
click at [21, 98] on div "DID 2248904" at bounding box center [49, 99] width 83 height 6
copy div "2248904"
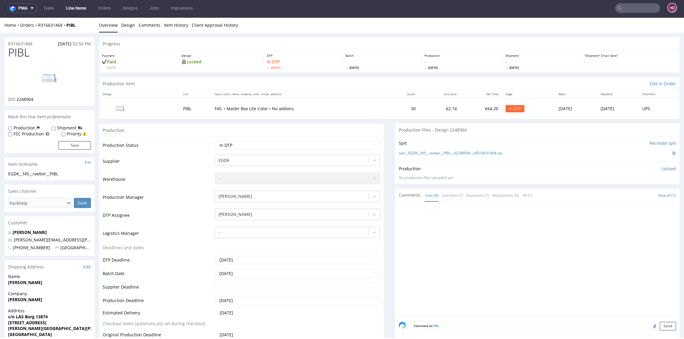
click at [661, 168] on p "Upload" at bounding box center [668, 169] width 14 height 6
click at [620, 197] on div "Add files" at bounding box center [633, 196] width 30 height 9
type input "C:\fakepath\EGDK__f45__raeber__PIBL__d2248904__oR316631468.pdf"
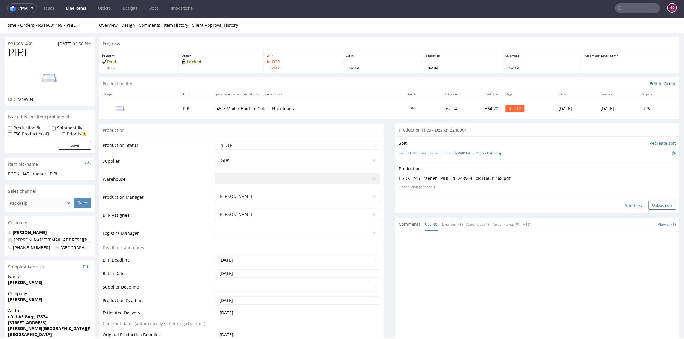
click at [648, 203] on button "Upload now" at bounding box center [662, 205] width 28 height 8
click at [290, 145] on select "Waiting for Artwork Waiting for Diecut Waiting for Mockup Waiting for DTP Waiti…" at bounding box center [297, 145] width 165 height 8
click at [215, 141] on select "Waiting for Artwork Waiting for Diecut Waiting for Mockup Waiting for DTP Waiti…" at bounding box center [297, 145] width 165 height 8
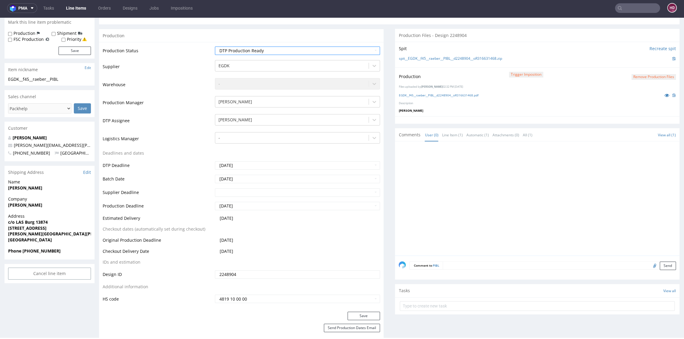
scroll to position [100, 0]
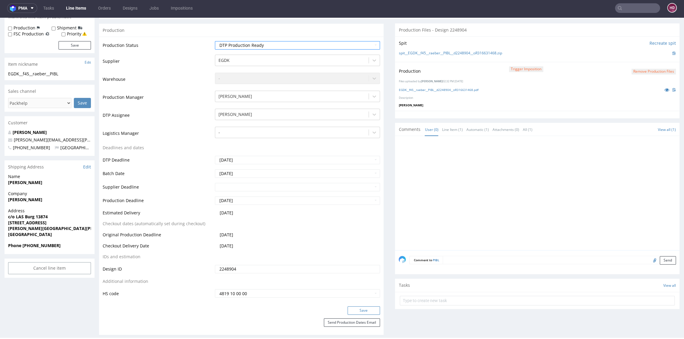
click at [363, 313] on button "Save" at bounding box center [363, 310] width 32 height 8
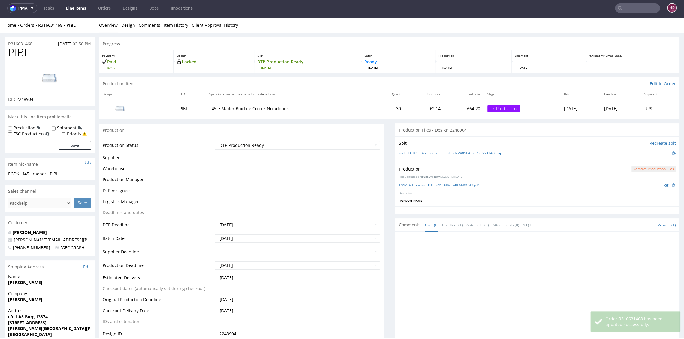
scroll to position [96, 0]
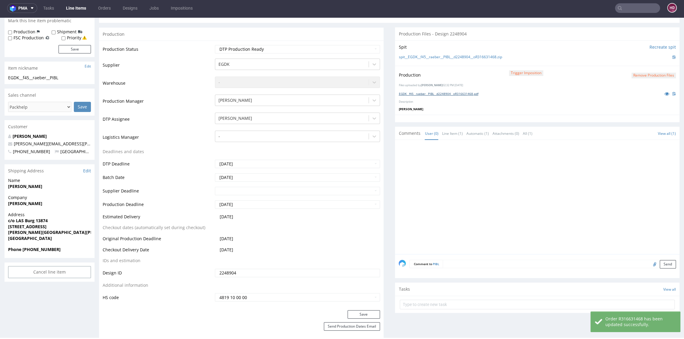
click at [440, 94] on link "EGDK__f45__raeber__PIBL__d2248904__oR316631468.pdf" at bounding box center [438, 94] width 80 height 4
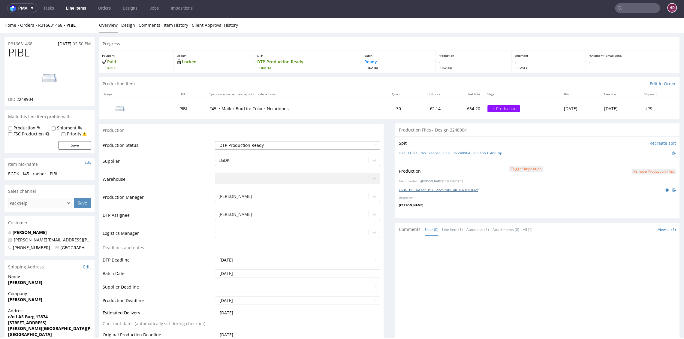
scroll to position [0, 0]
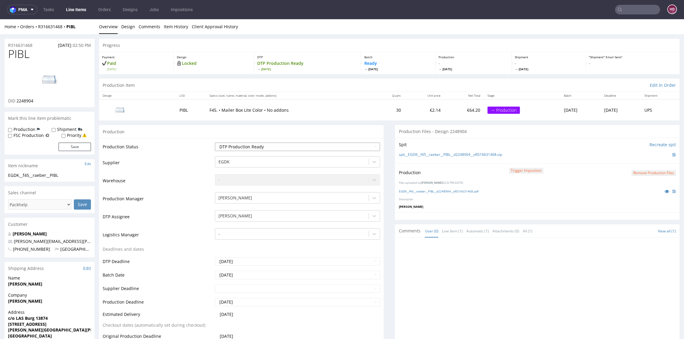
click at [302, 148] on select "Waiting for Artwork Waiting for Diecut Waiting for Mockup Waiting for DTP Waiti…" at bounding box center [297, 147] width 165 height 8
select select "dtp_in_process"
click at [215, 143] on select "Waiting for Artwork Waiting for Diecut Waiting for Mockup Waiting for DTP Waiti…" at bounding box center [297, 147] width 165 height 8
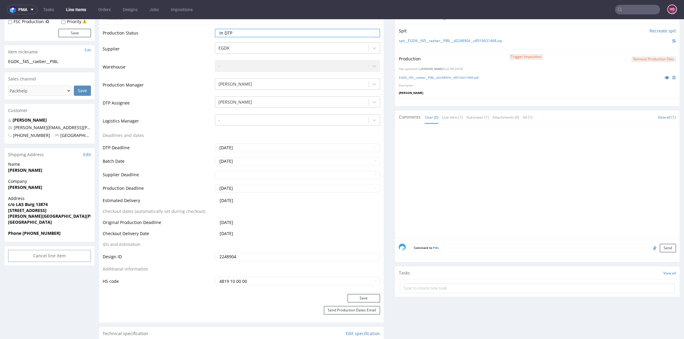
scroll to position [129, 0]
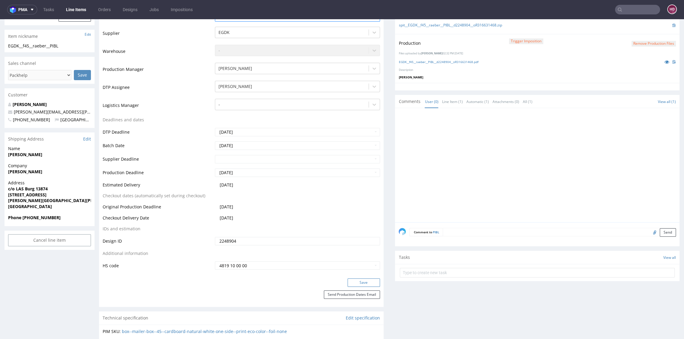
click at [350, 281] on button "Save" at bounding box center [363, 282] width 32 height 8
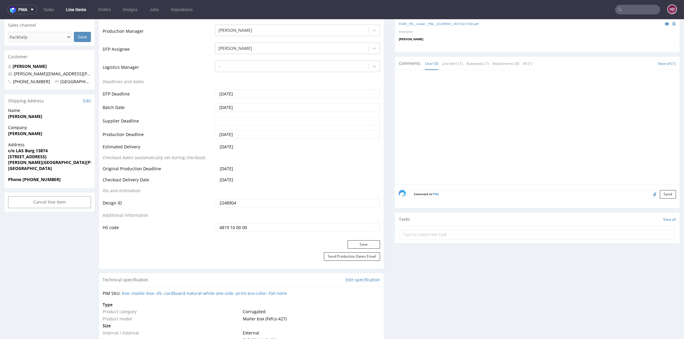
scroll to position [0, 0]
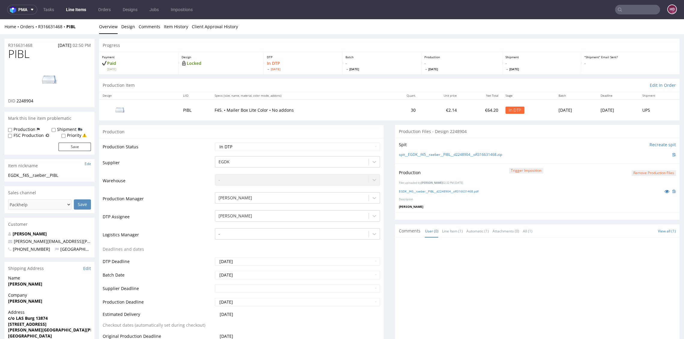
click at [635, 172] on button "Remove production files" at bounding box center [653, 173] width 44 height 6
click at [632, 157] on link "Yes" at bounding box center [631, 159] width 17 height 9
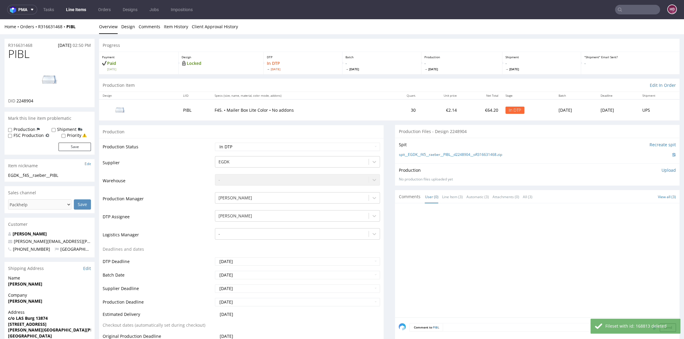
click at [661, 170] on p "Upload" at bounding box center [668, 170] width 14 height 6
click at [624, 196] on div "Add files" at bounding box center [633, 197] width 30 height 9
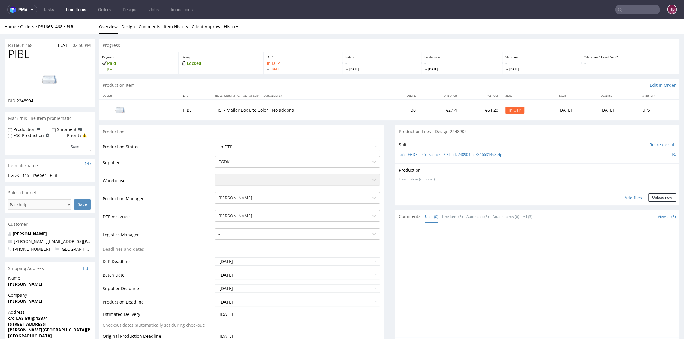
type input "C:\fakepath\EGDK__f45__raeber__PIBL__d2248904__oR316631468.pdf"
click at [653, 207] on button "Upload now" at bounding box center [662, 207] width 28 height 8
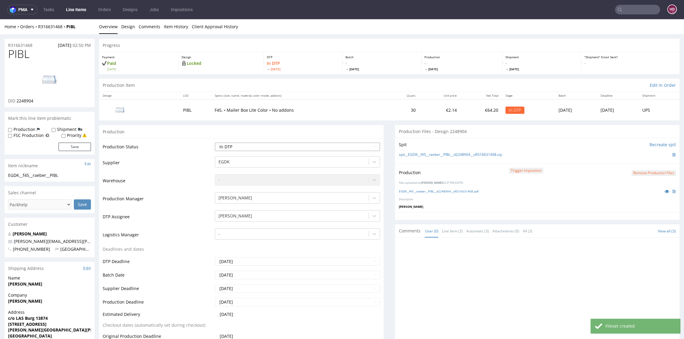
click at [289, 148] on select "Waiting for Artwork Waiting for Diecut Waiting for Mockup Waiting for DTP Waiti…" at bounding box center [297, 147] width 165 height 8
select select "dtp_production_ready"
click at [215, 143] on select "Waiting for Artwork Waiting for Diecut Waiting for Mockup Waiting for DTP Waiti…" at bounding box center [297, 147] width 165 height 8
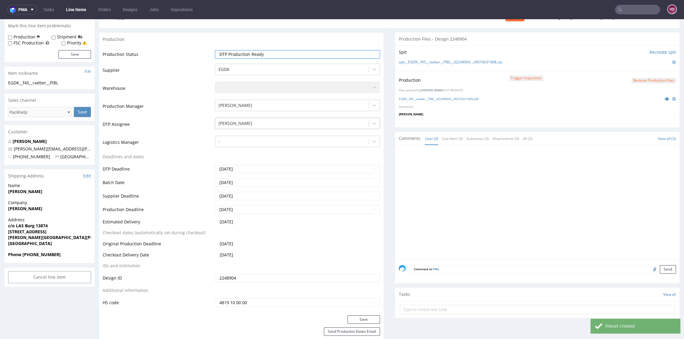
scroll to position [142, 0]
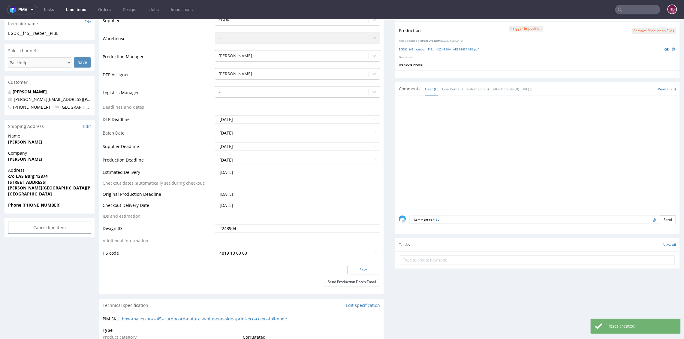
click at [357, 269] on button "Save" at bounding box center [363, 270] width 32 height 8
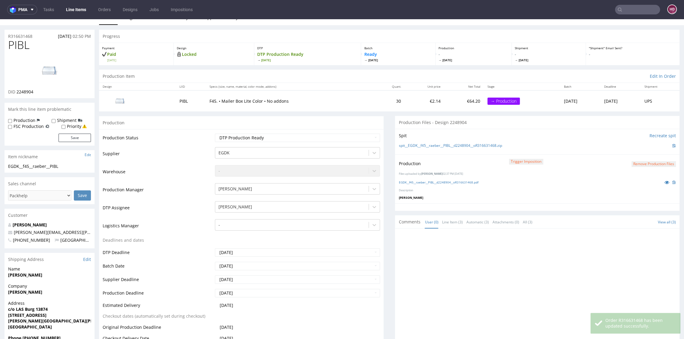
scroll to position [0, 0]
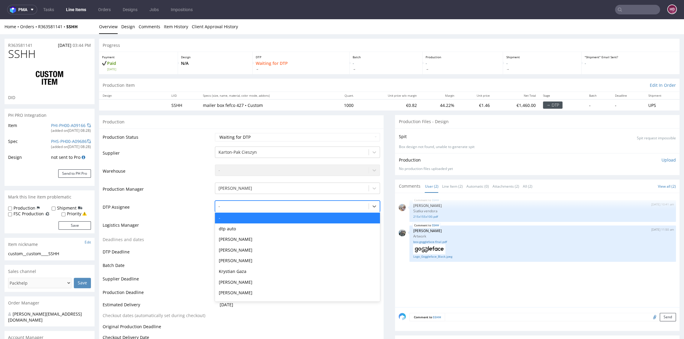
click at [267, 205] on div at bounding box center [291, 206] width 147 height 7
click at [270, 245] on div "[PERSON_NAME]" at bounding box center [297, 250] width 165 height 11
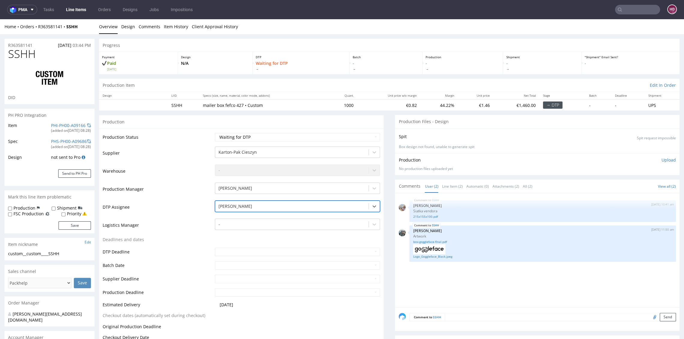
click at [259, 210] on div "[PERSON_NAME]" at bounding box center [291, 206] width 153 height 10
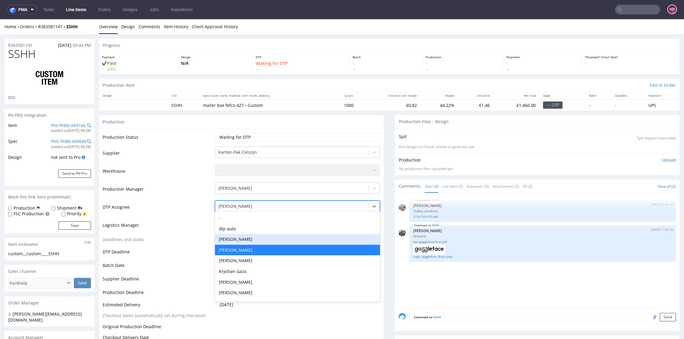
click at [259, 239] on div "[PERSON_NAME]" at bounding box center [297, 239] width 165 height 11
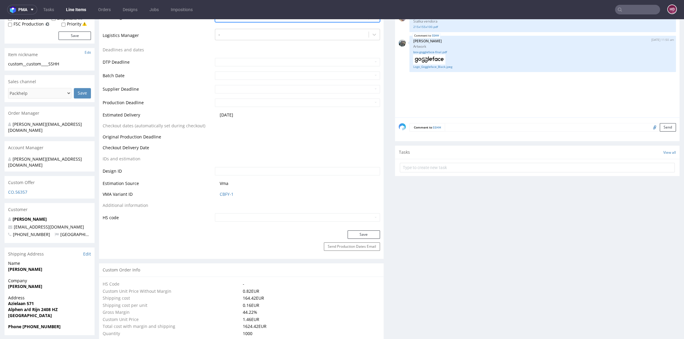
scroll to position [197, 0]
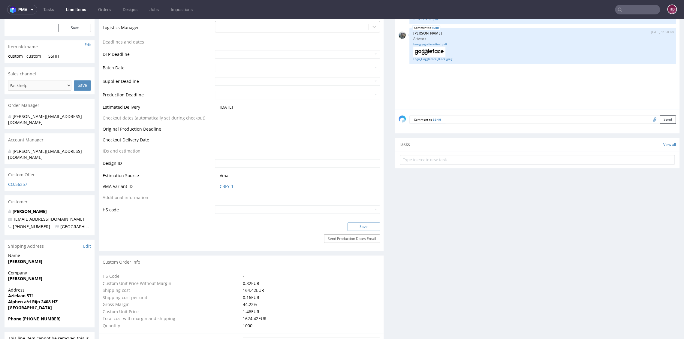
click at [364, 224] on button "Save" at bounding box center [363, 226] width 32 height 8
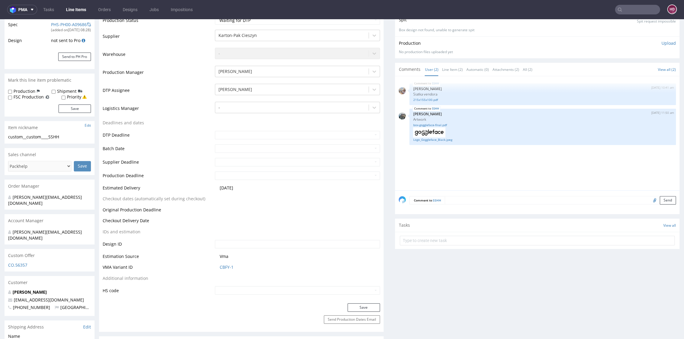
scroll to position [0, 0]
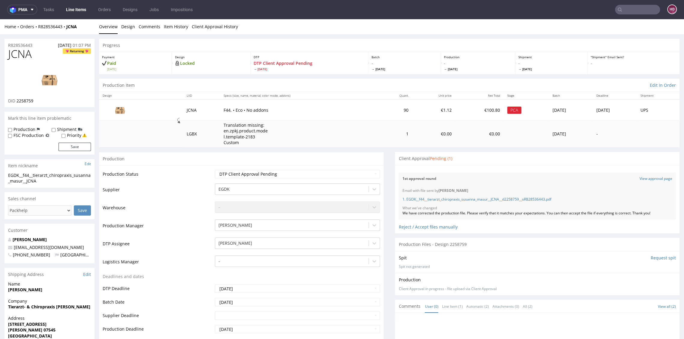
scroll to position [31, 0]
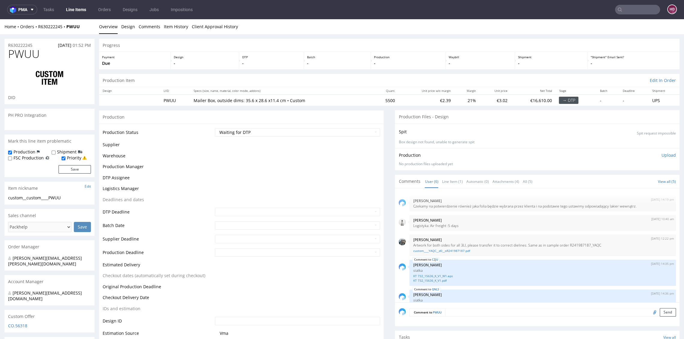
scroll to position [47, 0]
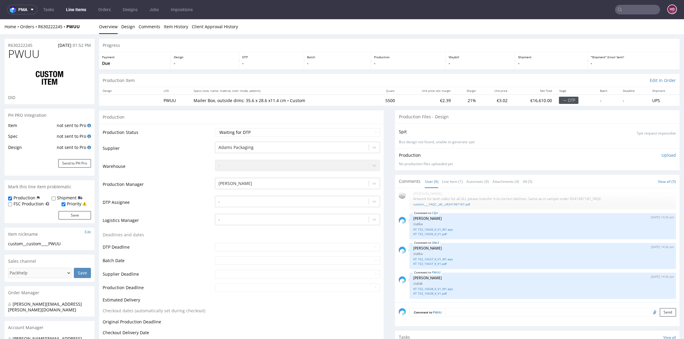
select select "in_progress"
click at [71, 11] on link "Line Items" at bounding box center [75, 10] width 27 height 10
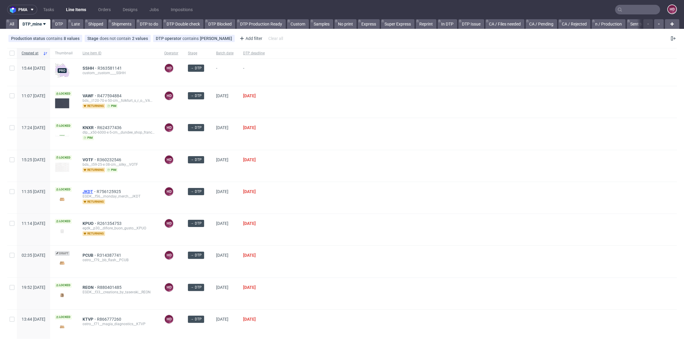
click at [97, 191] on span "JKDT" at bounding box center [90, 191] width 14 height 5
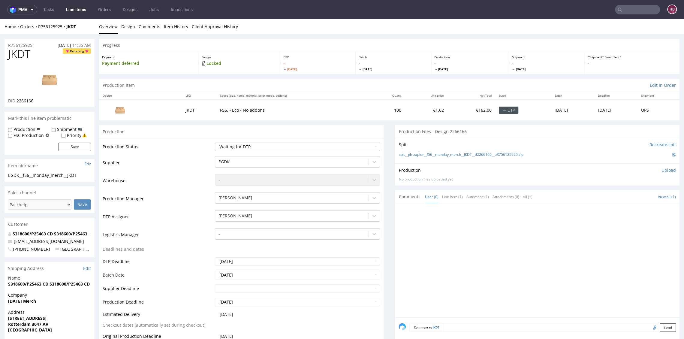
click at [270, 145] on select "Waiting for Artwork Waiting for Diecut Waiting for Mockup Waiting for DTP Waiti…" at bounding box center [297, 147] width 165 height 8
select select "dtp_in_process"
click at [215, 143] on select "Waiting for Artwork Waiting for Diecut Waiting for Mockup Waiting for DTP Waiti…" at bounding box center [297, 147] width 165 height 8
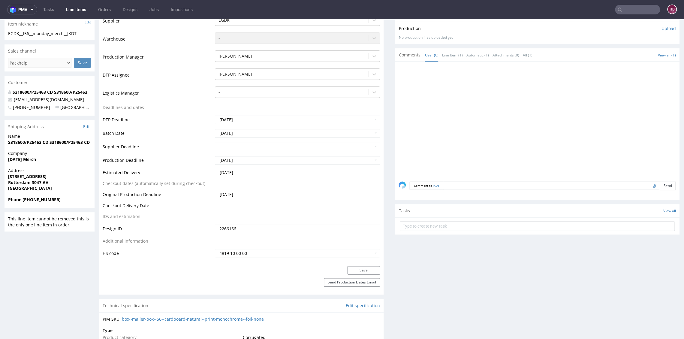
scroll to position [188, 0]
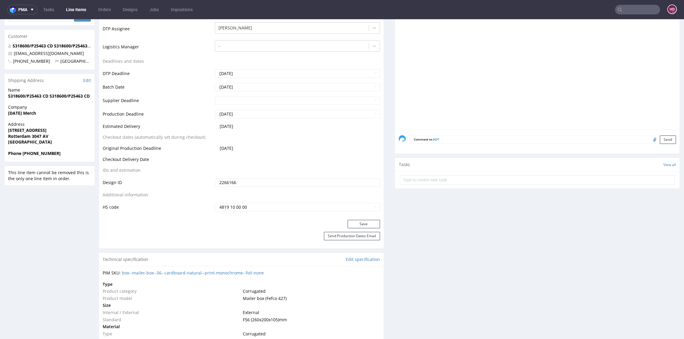
click at [352, 218] on div "Production Status Waiting for Artwork Waiting for Diecut Waiting for Mockup Wai…" at bounding box center [241, 84] width 284 height 269
click at [352, 224] on button "Save" at bounding box center [363, 224] width 32 height 8
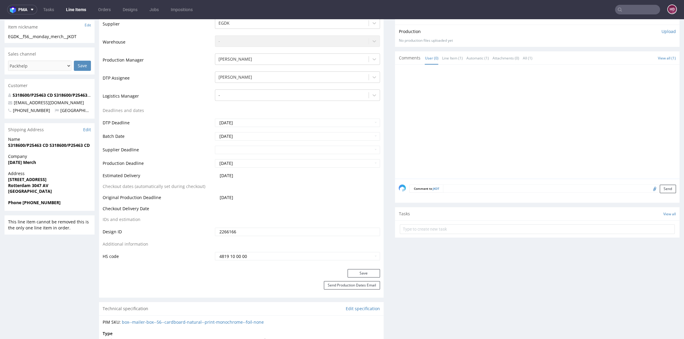
scroll to position [0, 0]
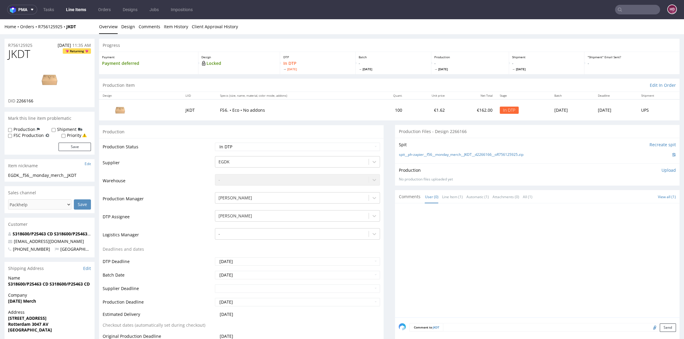
click at [82, 8] on link "Line Items" at bounding box center [75, 10] width 27 height 10
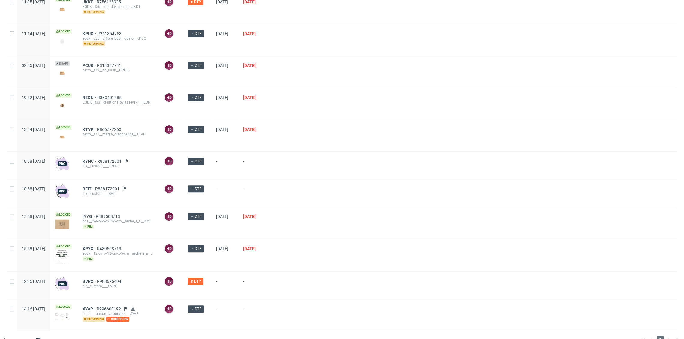
scroll to position [199, 0]
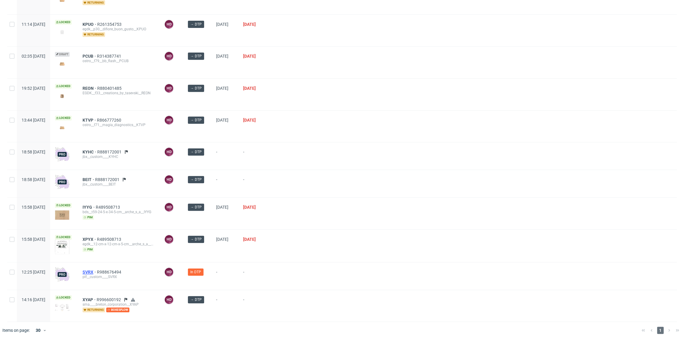
click at [97, 270] on span "SVRX" at bounding box center [90, 271] width 14 height 5
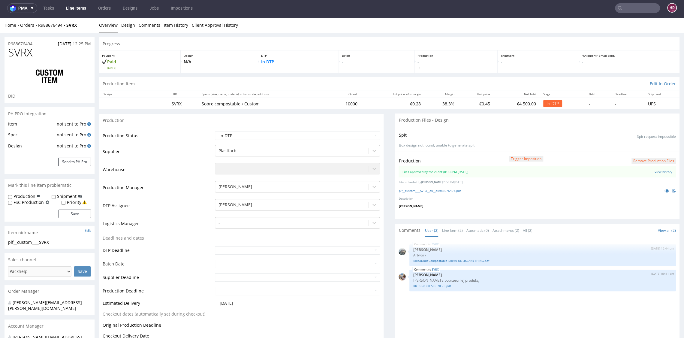
click at [63, 234] on div "Item nickname Edit" at bounding box center [50, 232] width 90 height 13
drag, startPoint x: 60, startPoint y: 242, endPoint x: -4, endPoint y: 245, distance: 63.7
click at [263, 141] on td "Waiting for Artwork Waiting for Diecut Waiting for Mockup Waiting for DTP Waiti…" at bounding box center [296, 138] width 166 height 14
click at [263, 136] on select "Waiting for Artwork Waiting for Diecut Waiting for Mockup Waiting for DTP Waiti…" at bounding box center [297, 135] width 165 height 8
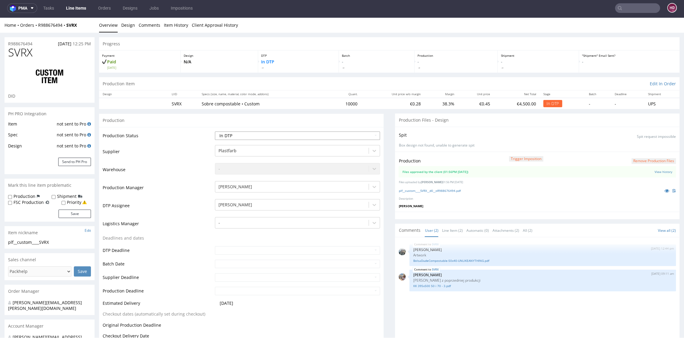
select select "dtp_production_ready"
click at [215, 131] on select "Waiting for Artwork Waiting for Diecut Waiting for Mockup Waiting for DTP Waiti…" at bounding box center [297, 135] width 165 height 8
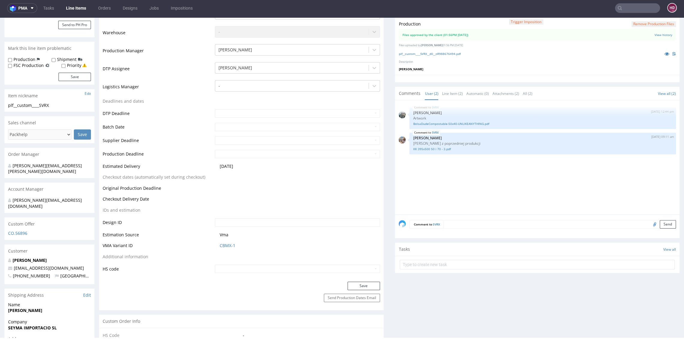
scroll to position [195, 0]
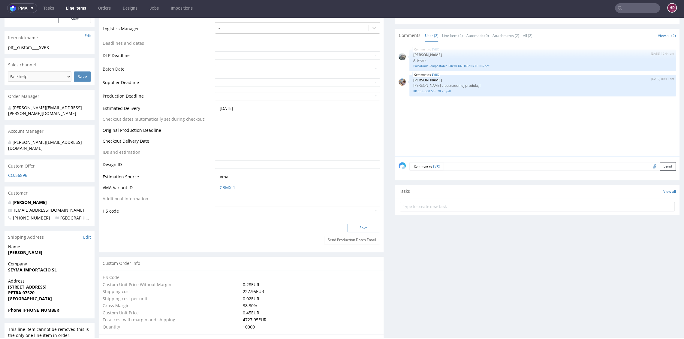
click at [360, 227] on button "Save" at bounding box center [363, 228] width 32 height 8
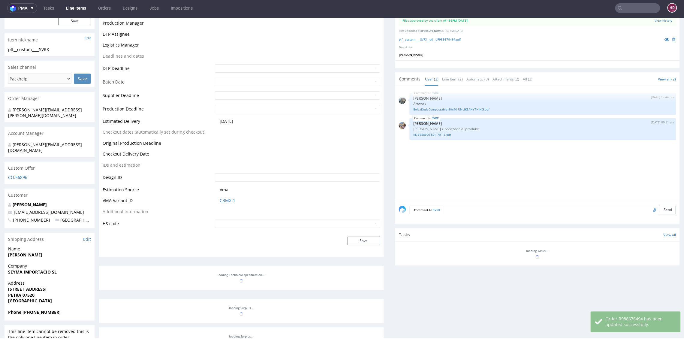
scroll to position [193, 0]
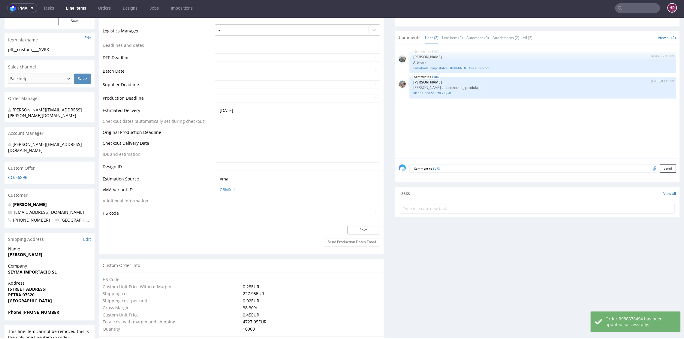
click at [74, 8] on link "Line Items" at bounding box center [75, 8] width 27 height 10
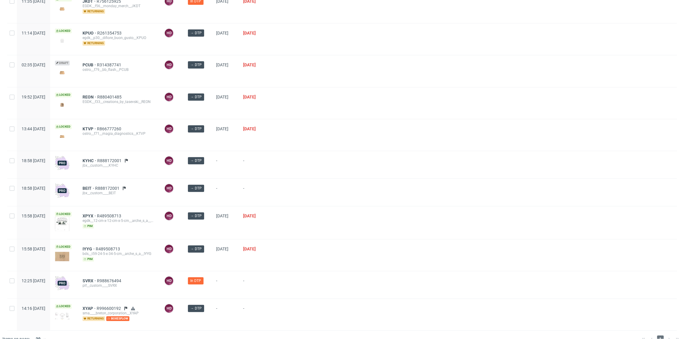
scroll to position [199, 0]
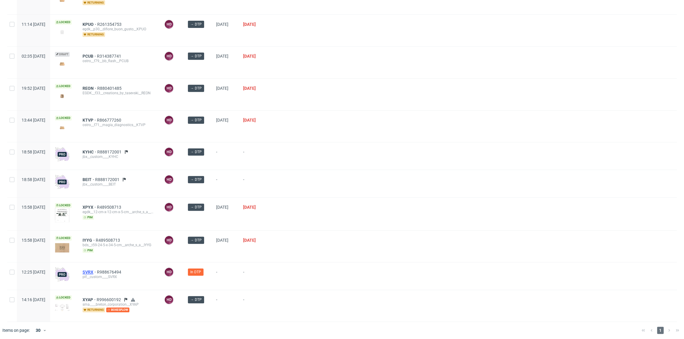
click at [97, 269] on span "SVRX" at bounding box center [90, 271] width 14 height 5
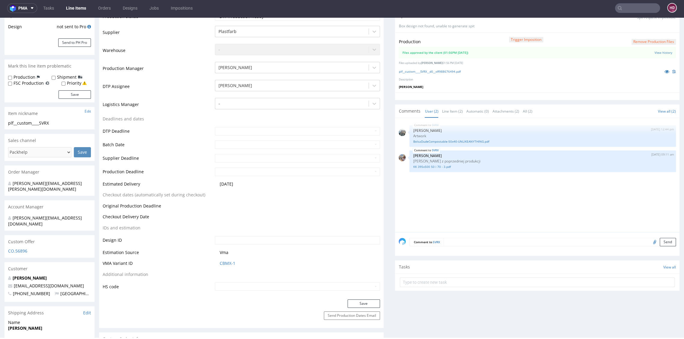
scroll to position [158, 0]
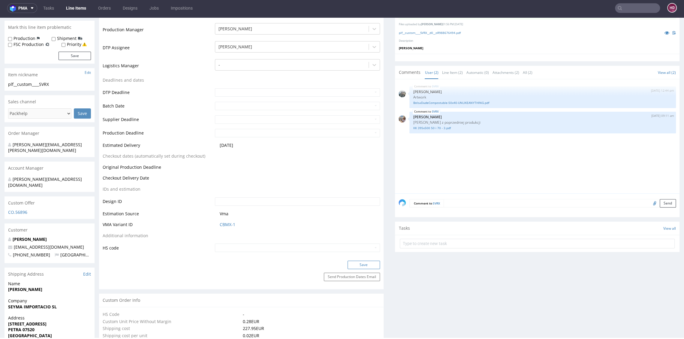
click at [347, 263] on button "Save" at bounding box center [363, 264] width 32 height 8
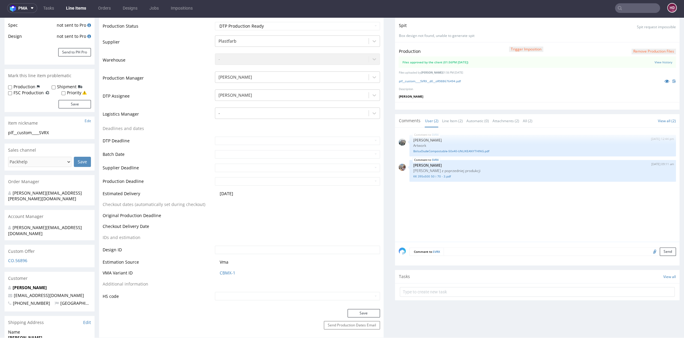
scroll to position [90, 0]
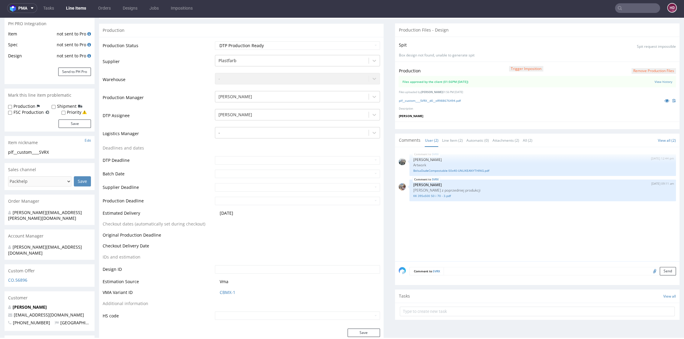
click at [61, 151] on div "plf__custom____SVRX" at bounding box center [49, 152] width 83 height 6
drag, startPoint x: 30, startPoint y: 149, endPoint x: 7, endPoint y: 152, distance: 23.2
click at [7, 152] on div "plf__custom____SVRX plf__custom ____SVRX Update" at bounding box center [50, 154] width 90 height 10
copy div "plf__custom____SVRX"
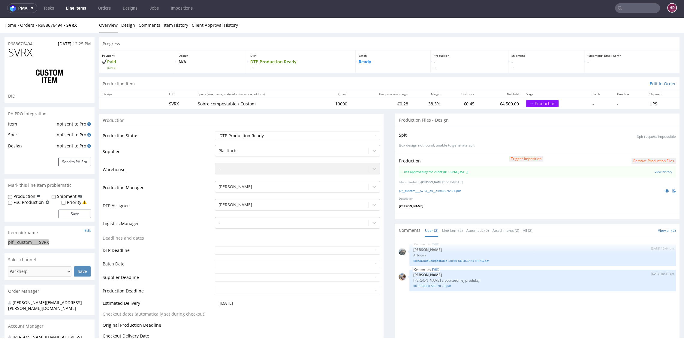
scroll to position [0, 0]
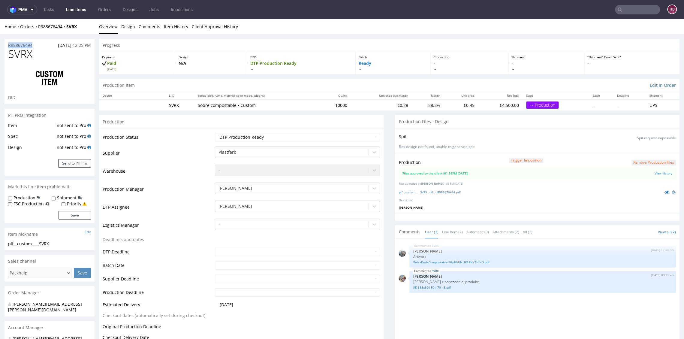
drag, startPoint x: 37, startPoint y: 45, endPoint x: 3, endPoint y: 45, distance: 33.9
copy p "R988676494"
